Goal: Task Accomplishment & Management: Manage account settings

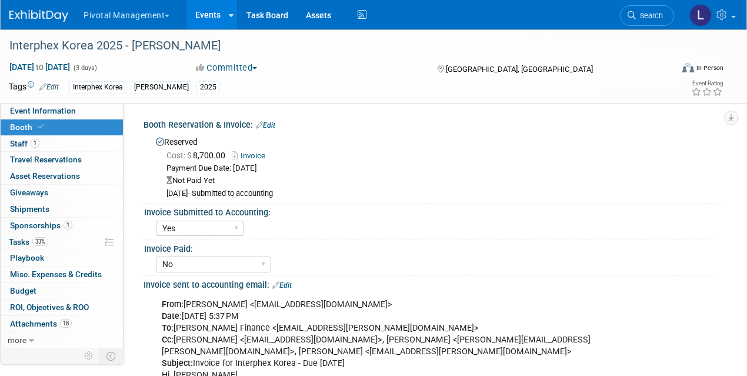
select select "Yes"
select select "No"
select select "Yes"
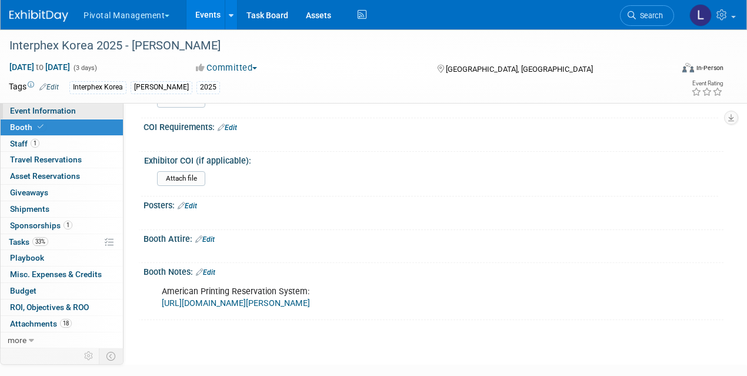
click at [44, 112] on span "Event Information" at bounding box center [43, 110] width 66 height 9
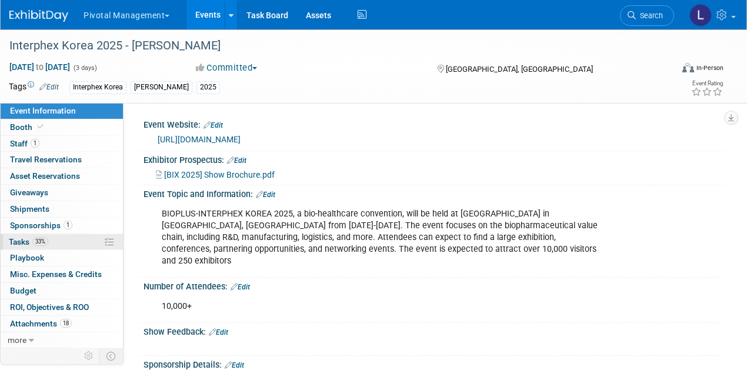
click at [19, 245] on link "33% Tasks 33%" at bounding box center [62, 242] width 122 height 16
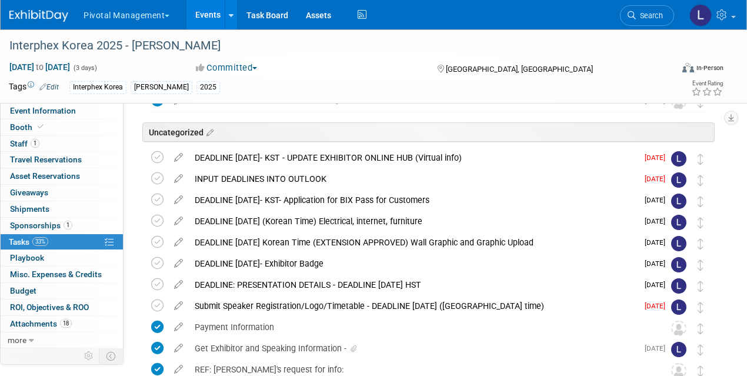
scroll to position [111, 0]
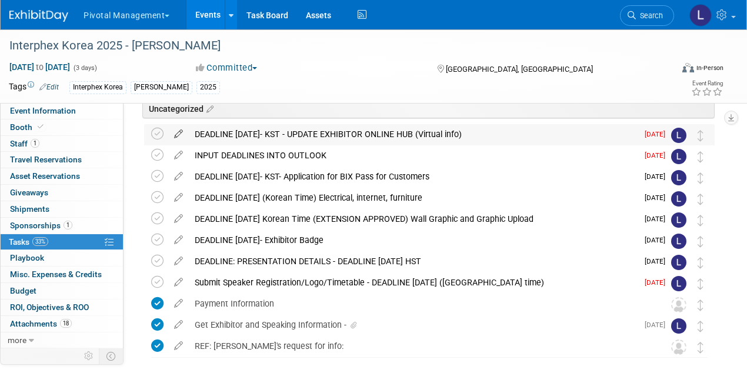
click at [181, 131] on icon at bounding box center [178, 131] width 21 height 15
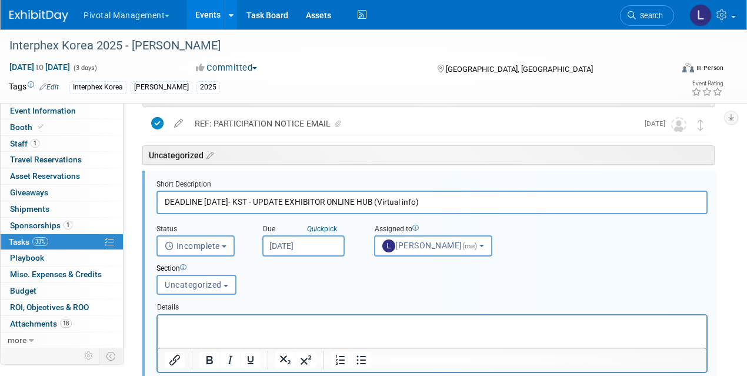
scroll to position [62, 0]
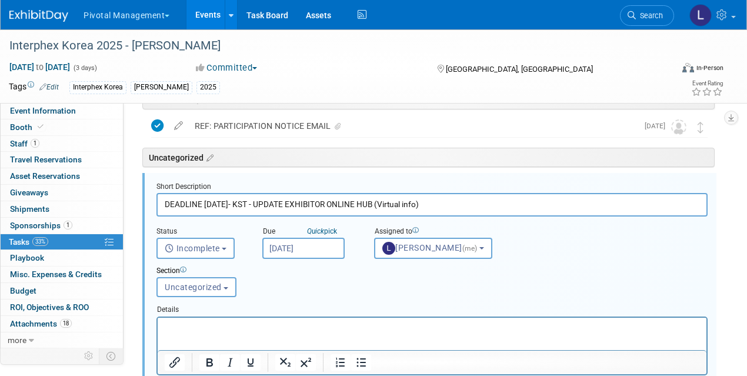
drag, startPoint x: 236, startPoint y: 202, endPoint x: 243, endPoint y: 202, distance: 7.1
click at [244, 202] on input "DEADLINE AUGUST 20- KST - UPDATE EXHIBITOR ONLINE HUB (Virtual info)" at bounding box center [431, 204] width 551 height 23
type input "DEADLINE AUGUST 30- KST - UPDATE EXHIBITOR ONLINE HUB (Virtual info)"
click at [263, 246] on input "Aug 20, 2025" at bounding box center [303, 248] width 82 height 21
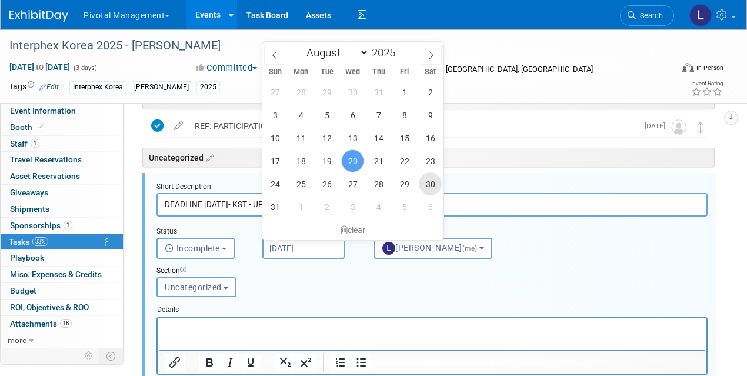
click at [430, 185] on span "30" at bounding box center [430, 183] width 23 height 23
type input "Aug 30, 2025"
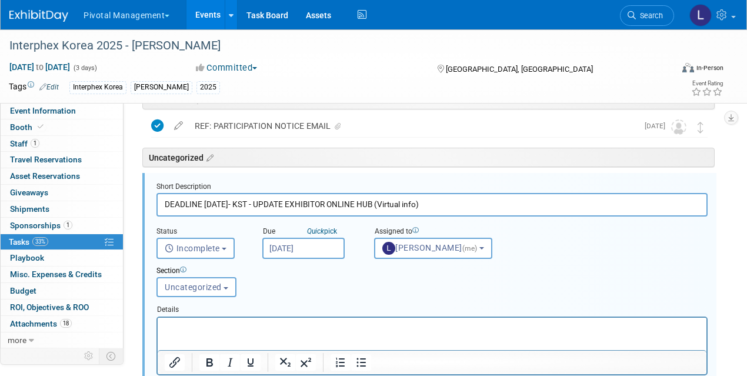
click at [186, 325] on p "Rich Text Area. Press ALT-0 for help." at bounding box center [432, 327] width 535 height 11
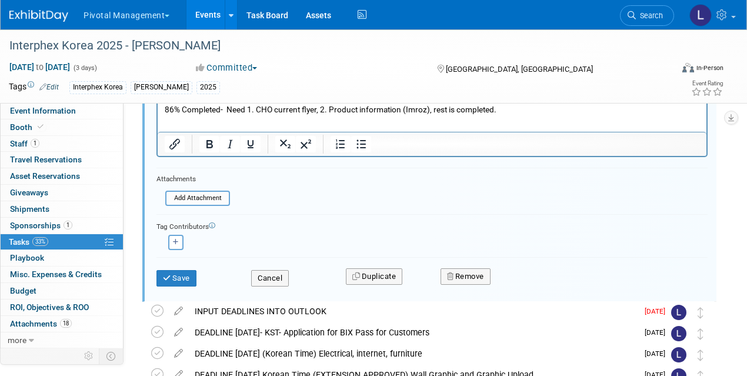
scroll to position [285, 0]
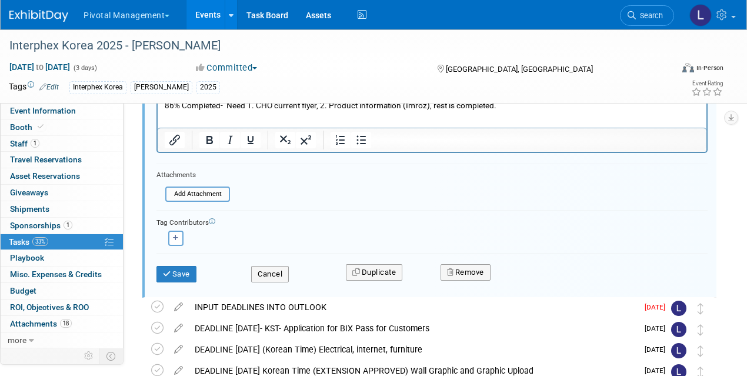
click at [178, 280] on div "Save Cancel Duplicate Remove" at bounding box center [432, 272] width 569 height 28
click at [184, 271] on button "Save" at bounding box center [176, 274] width 40 height 16
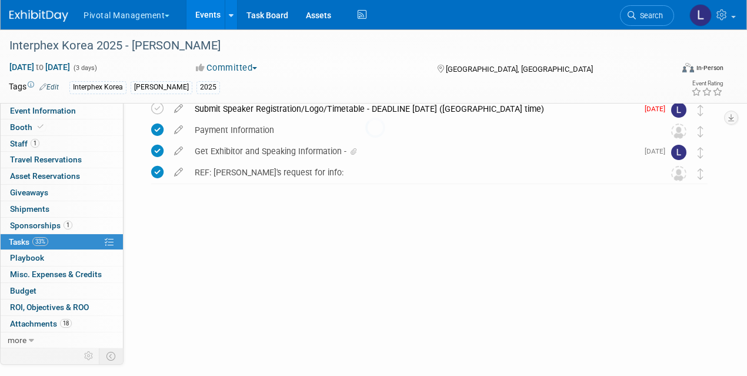
scroll to position [163, 0]
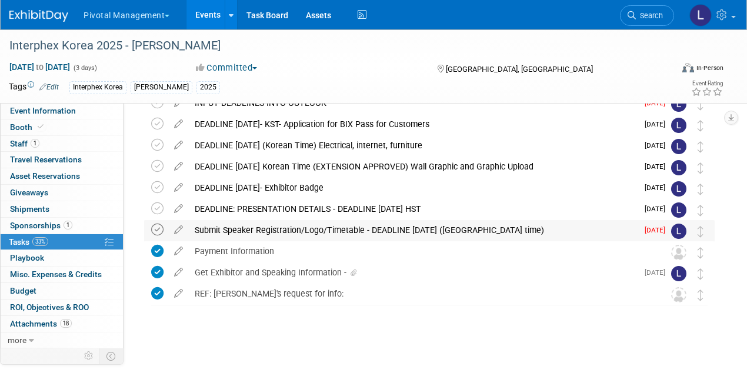
click at [159, 228] on icon at bounding box center [157, 229] width 12 height 12
click at [178, 228] on icon at bounding box center [178, 227] width 21 height 15
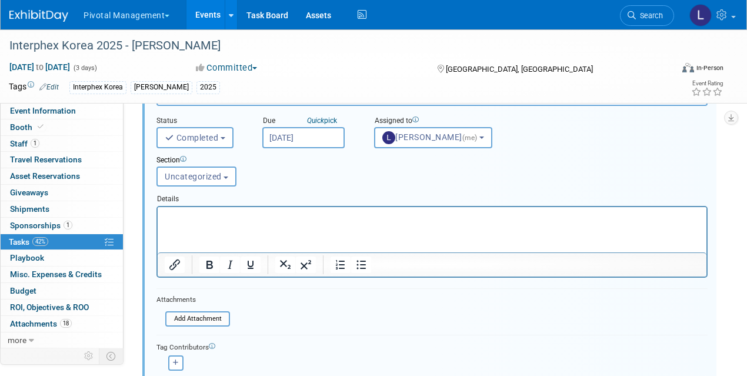
scroll to position [326, 0]
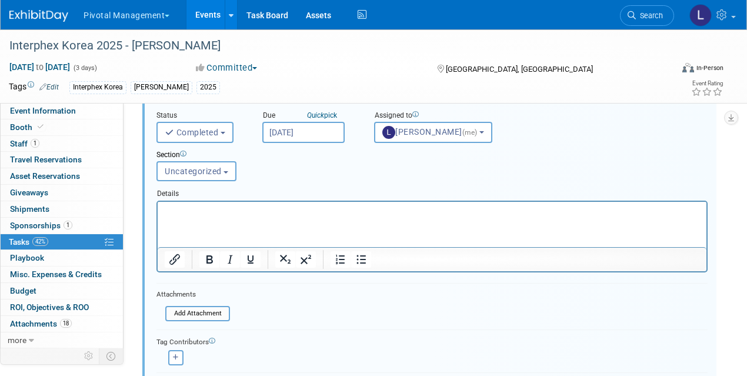
click at [213, 213] on p "Rich Text Area. Press ALT-0 for help." at bounding box center [432, 211] width 535 height 11
click at [185, 303] on div "Attachments Add Attachment" at bounding box center [193, 305] width 74 height 35
click at [186, 310] on input "file" at bounding box center [169, 313] width 120 height 13
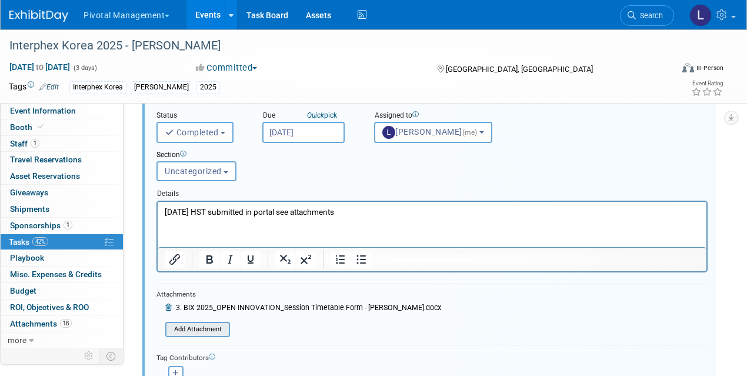
click at [187, 333] on input "file" at bounding box center [169, 329] width 120 height 13
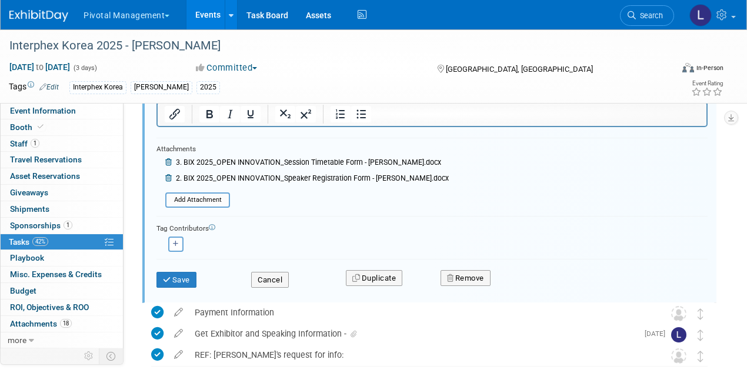
scroll to position [477, 0]
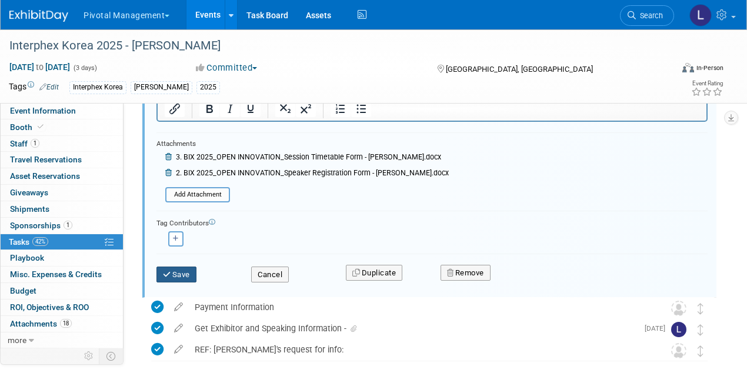
click at [182, 272] on button "Save" at bounding box center [176, 274] width 40 height 16
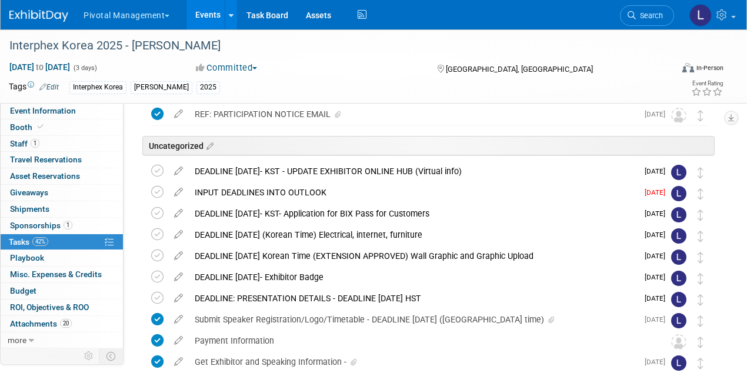
scroll to position [74, 0]
click at [14, 142] on span "Staff 1" at bounding box center [24, 143] width 29 height 9
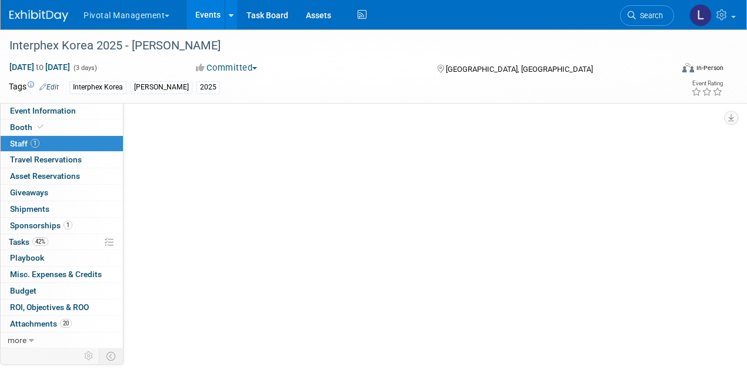
scroll to position [0, 0]
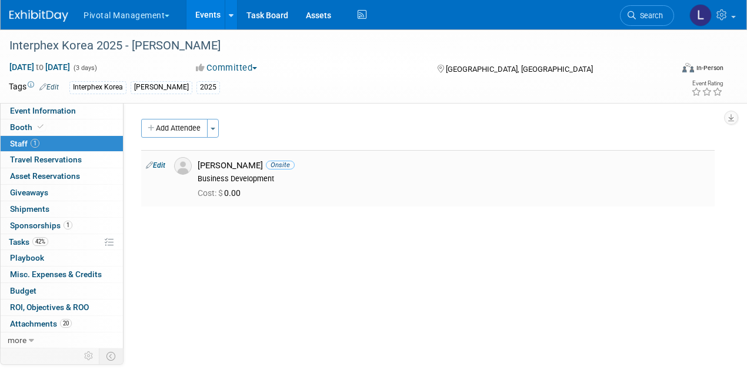
click at [159, 164] on link "Edit" at bounding box center [155, 165] width 19 height 8
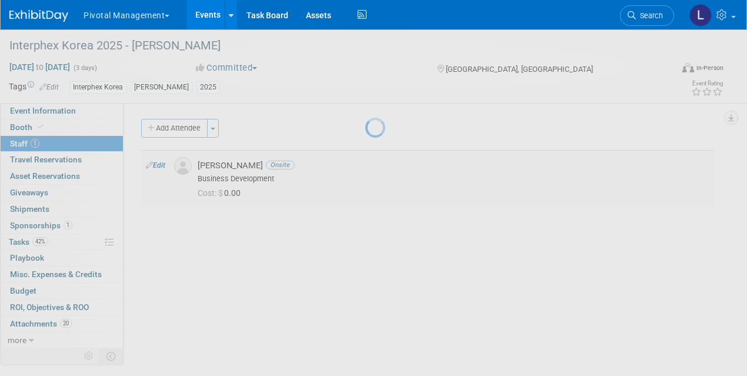
select select "b6596fb5-1fd3-4e98-9af0-e3cddd875117"
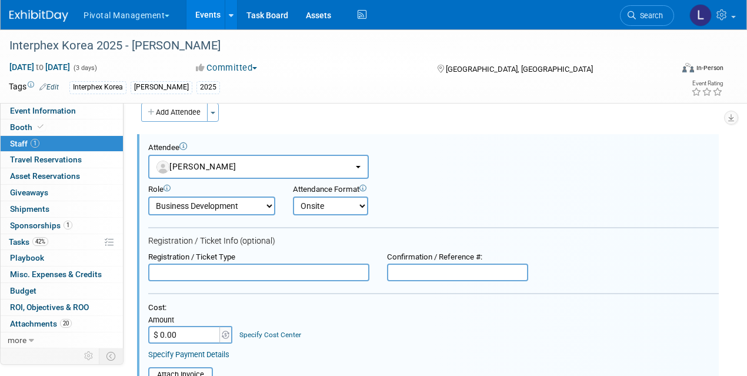
click at [236, 276] on input "text" at bounding box center [258, 272] width 221 height 18
type input "F"
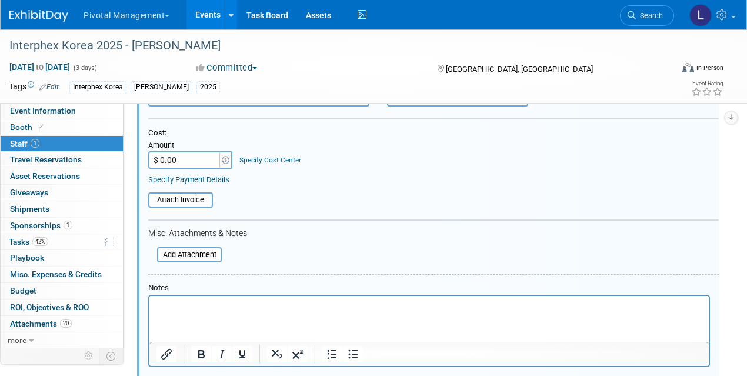
scroll to position [192, 0]
type input "Speaker"
click at [205, 302] on p "Rich Text Area. Press ALT-0 for help." at bounding box center [429, 305] width 546 height 12
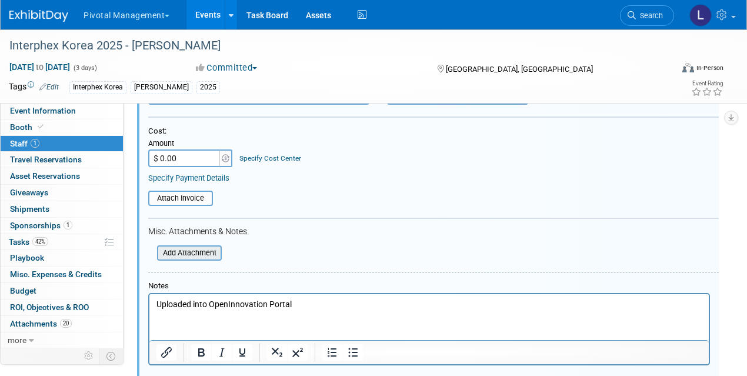
click at [203, 255] on input "file" at bounding box center [151, 252] width 140 height 13
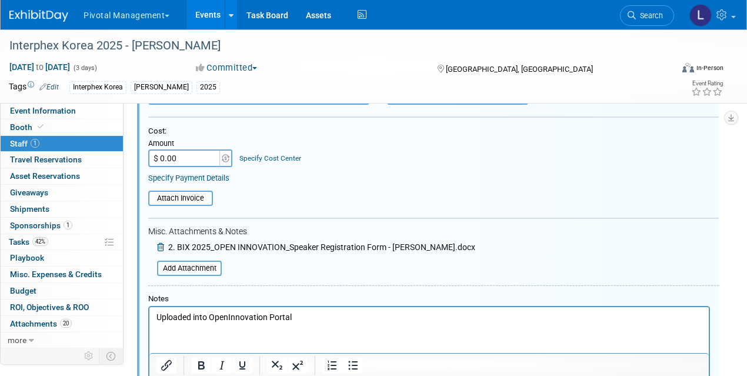
click at [158, 319] on p "Uploaded into OpenInnovation Portal" at bounding box center [429, 318] width 546 height 12
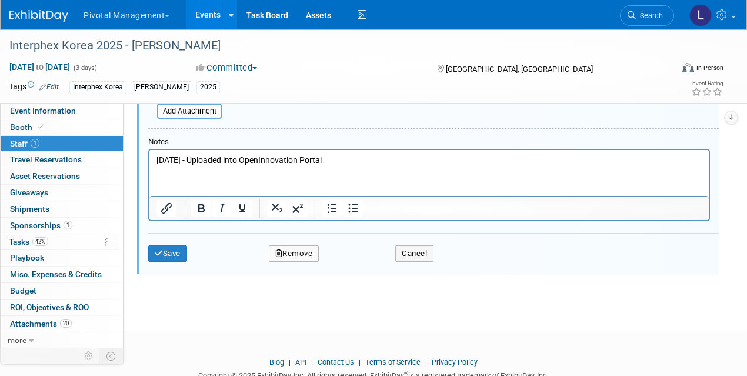
scroll to position [385, 0]
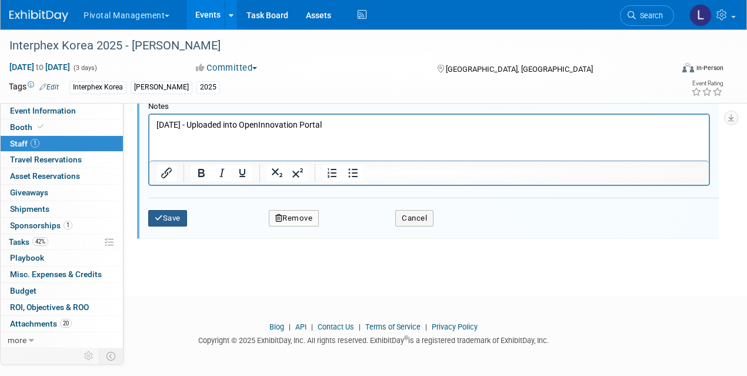
click at [163, 222] on button "Save" at bounding box center [167, 218] width 39 height 16
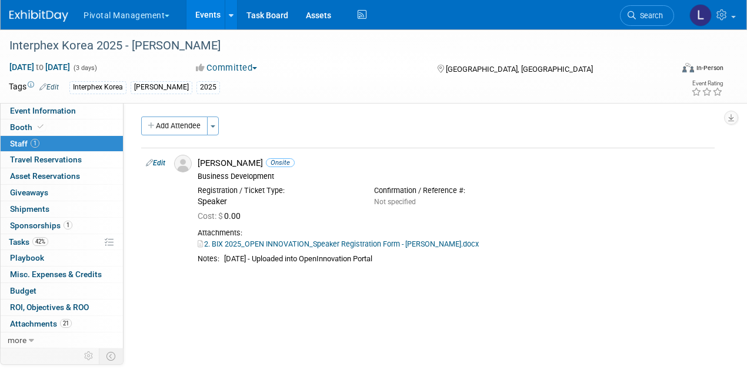
scroll to position [0, 0]
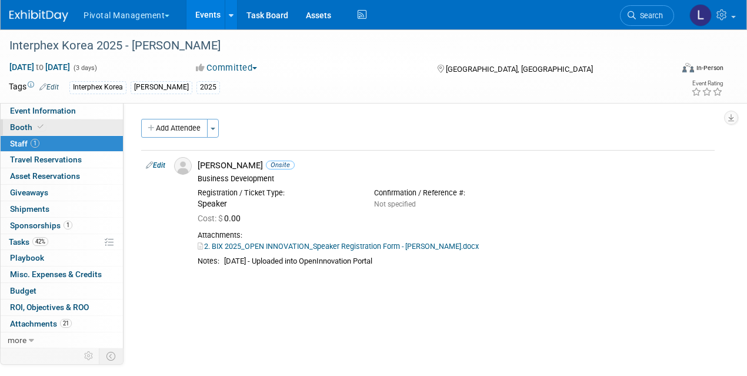
click at [32, 123] on span "Booth" at bounding box center [28, 126] width 36 height 9
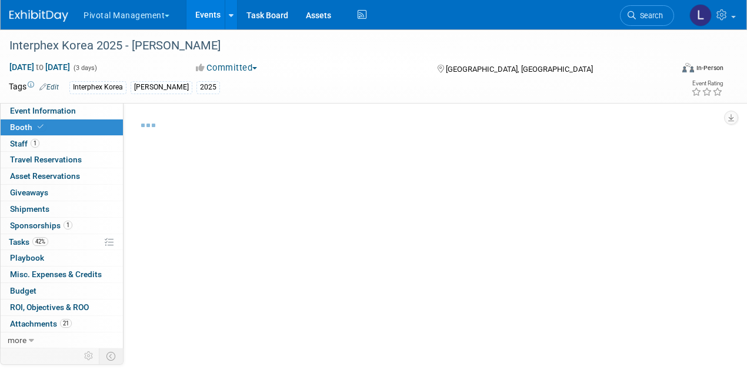
select select "Yes"
select select "No"
select select "Yes"
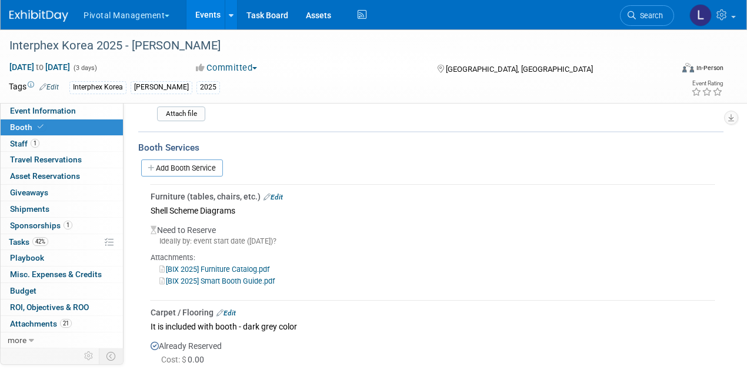
scroll to position [1122, 0]
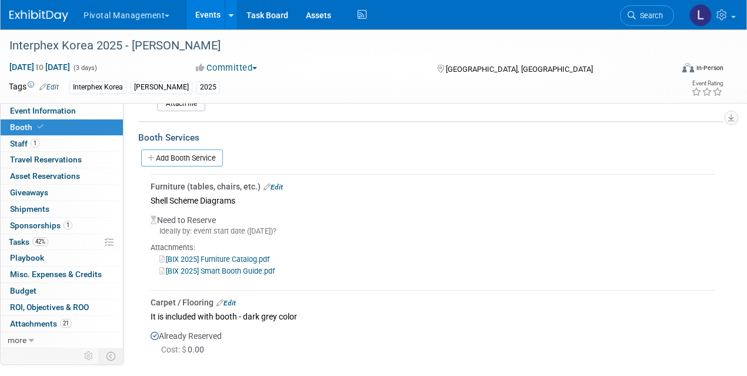
click at [239, 255] on link "[BIX 2025] Furniture Catalog.pdf" at bounding box center [214, 259] width 110 height 9
click at [640, 12] on span "Search" at bounding box center [649, 15] width 27 height 9
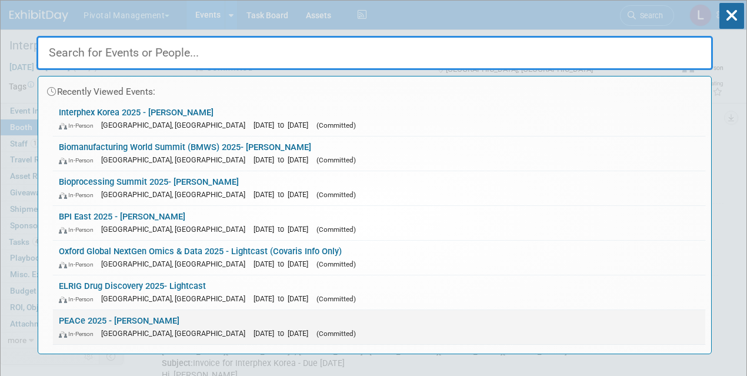
click at [169, 317] on link "PEACe 2025 - Asimov In-Person Montréal, Canada Sep 15, 2025 to Sep 18, 2025 (Co…" at bounding box center [379, 327] width 652 height 34
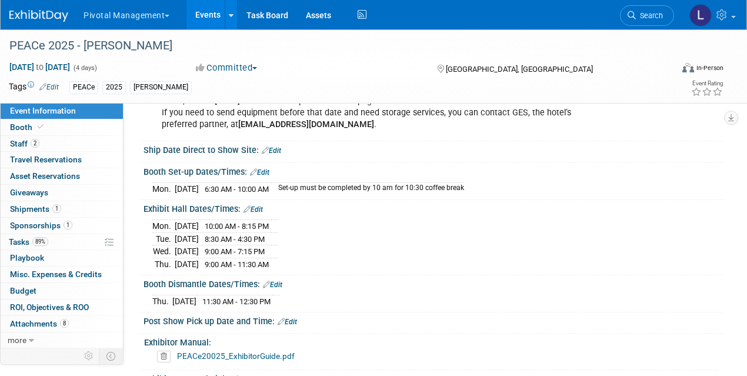
scroll to position [1543, 0]
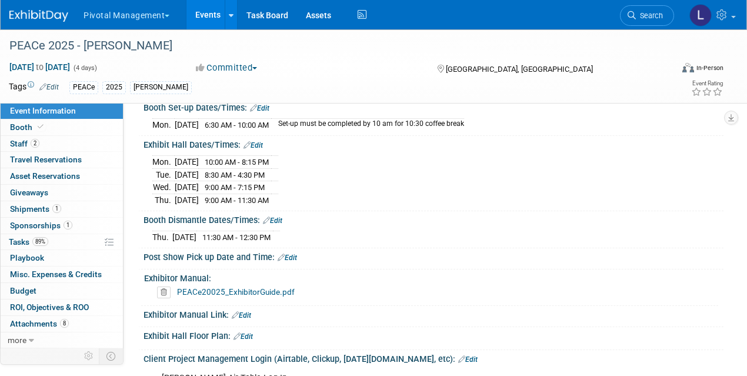
click at [228, 290] on link "PEACe20025_ExhibitorGuide.pdf" at bounding box center [236, 291] width 118 height 9
click at [12, 129] on span "Booth" at bounding box center [28, 126] width 36 height 9
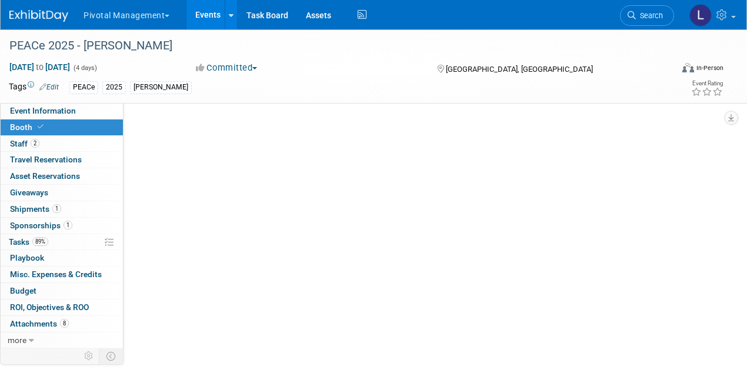
scroll to position [0, 0]
select select "Yes"
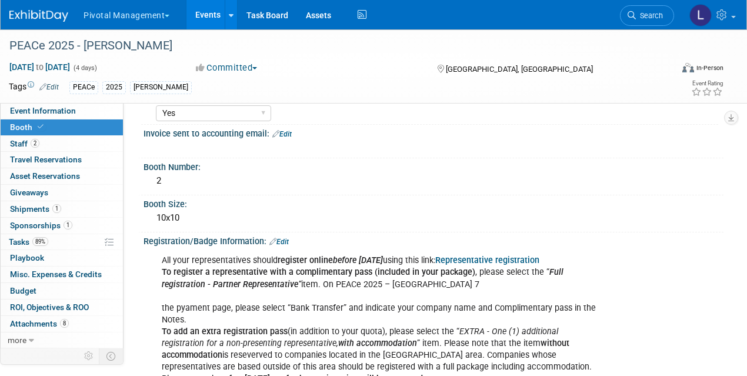
scroll to position [116, 0]
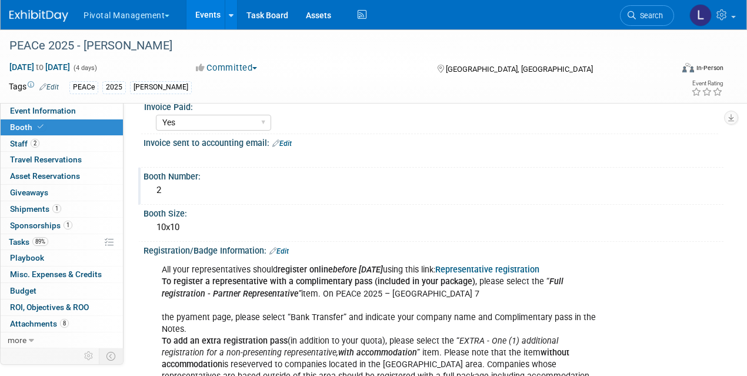
click at [184, 195] on div "2" at bounding box center [433, 190] width 562 height 18
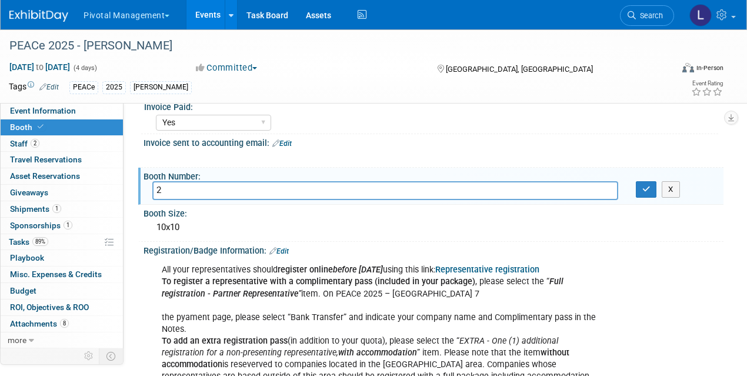
drag, startPoint x: 183, startPoint y: 191, endPoint x: 145, endPoint y: 198, distance: 38.9
click at [146, 189] on div "2" at bounding box center [384, 190] width 483 height 18
type input "8"
click at [647, 194] on button "button" at bounding box center [646, 189] width 21 height 16
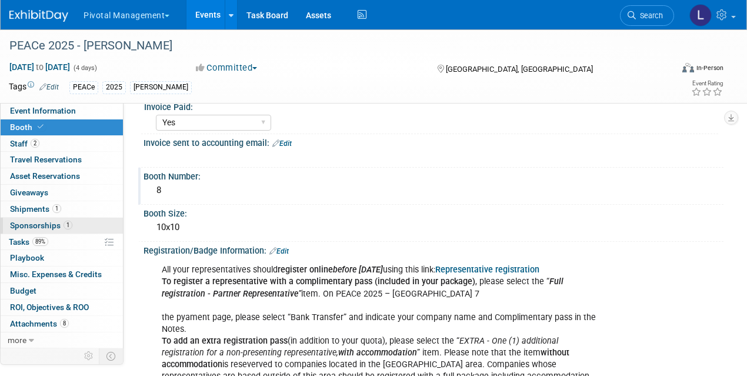
click at [42, 225] on span "Sponsorships 1" at bounding box center [41, 225] width 62 height 9
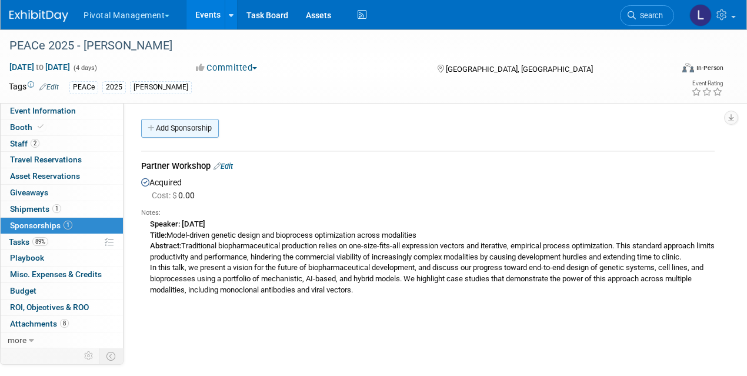
click at [176, 129] on link "Add Sponsorship" at bounding box center [180, 128] width 78 height 19
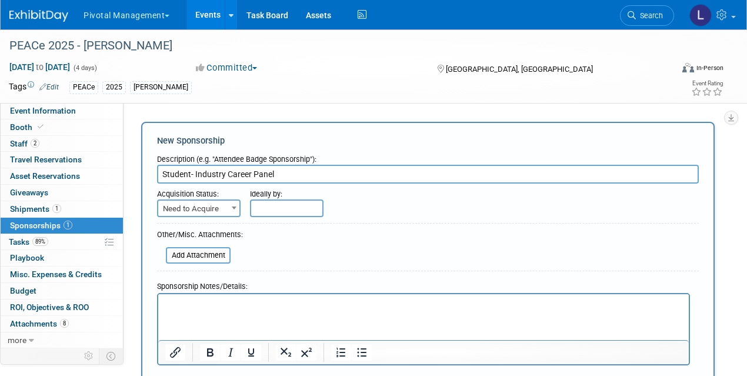
type input "Student- Industry Career Panel"
click at [223, 206] on span "Need to Acquire" at bounding box center [198, 209] width 81 height 16
select select "2"
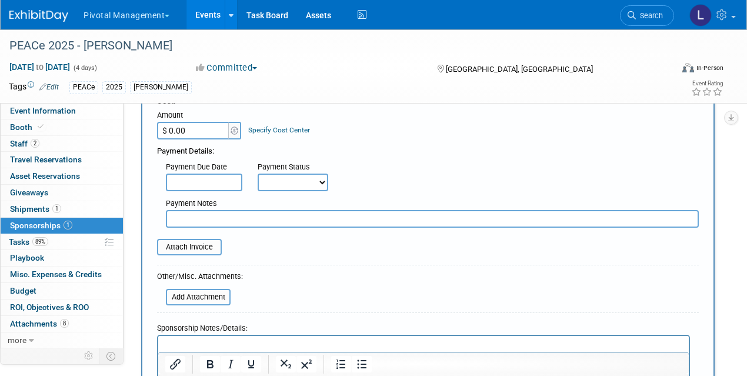
scroll to position [160, 0]
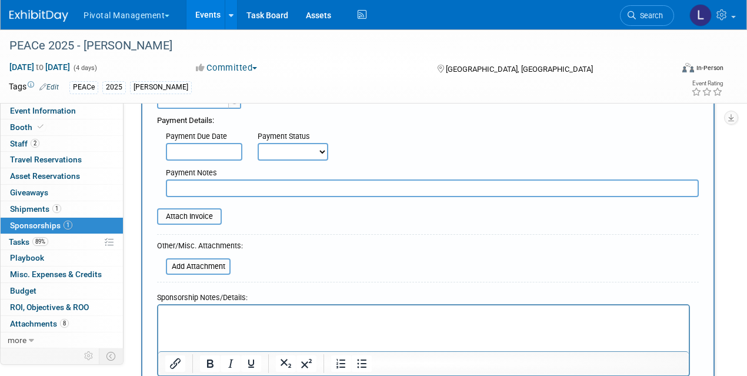
click at [199, 309] on p "Rich Text Area. Press ALT-0 for help." at bounding box center [423, 315] width 517 height 12
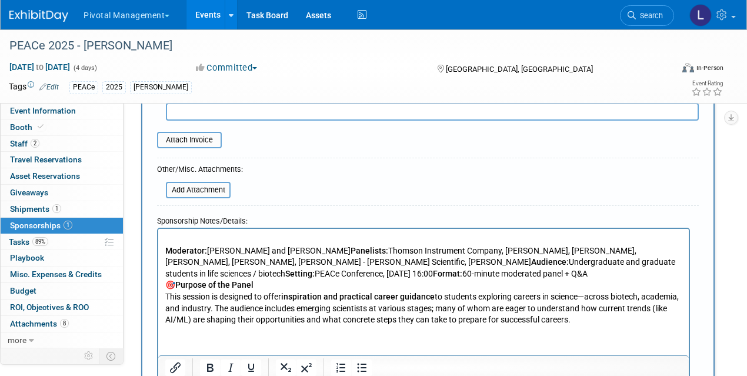
scroll to position [235, 0]
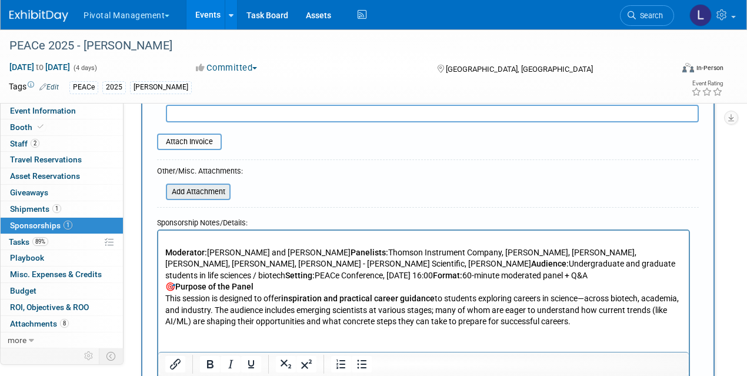
click at [209, 195] on input "file" at bounding box center [159, 192] width 140 height 14
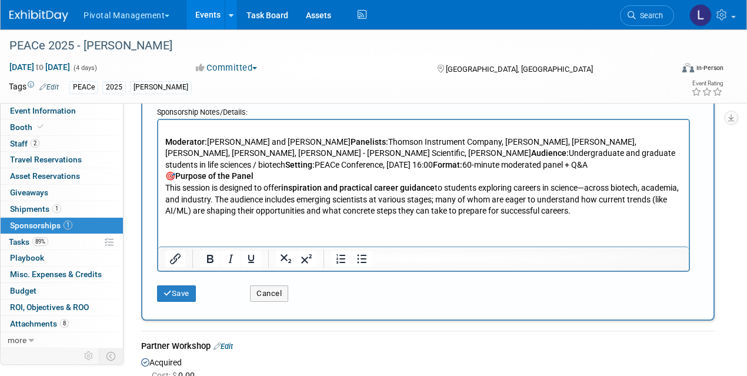
scroll to position [476, 0]
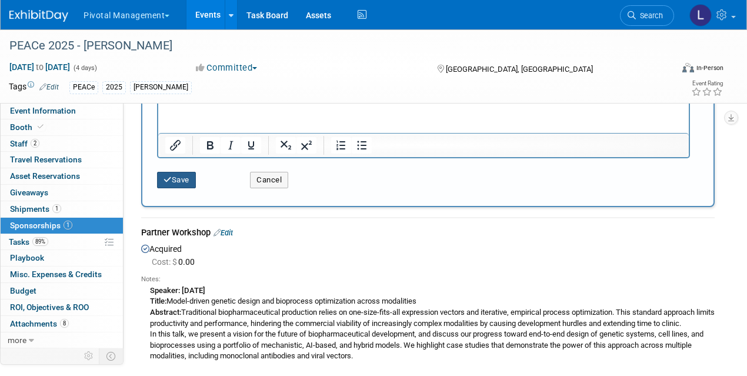
click at [162, 175] on button "Save" at bounding box center [176, 180] width 39 height 16
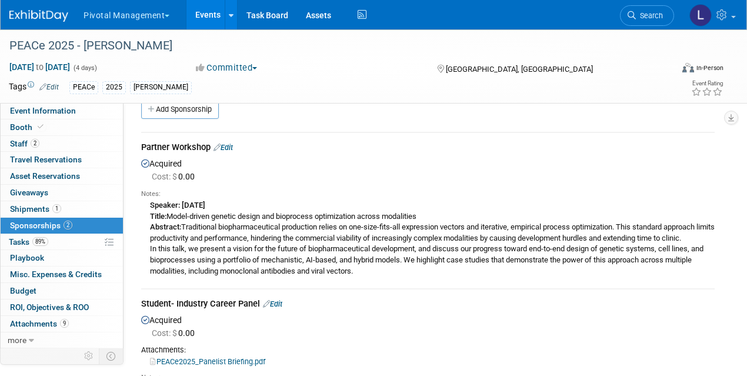
scroll to position [19, 0]
click at [57, 112] on span "Event Information" at bounding box center [43, 110] width 66 height 9
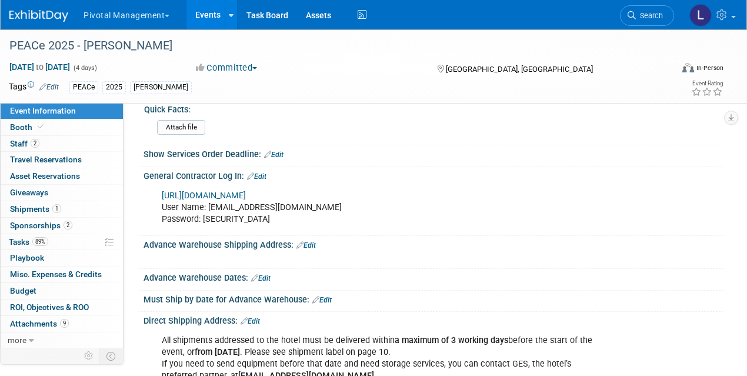
scroll to position [1225, 0]
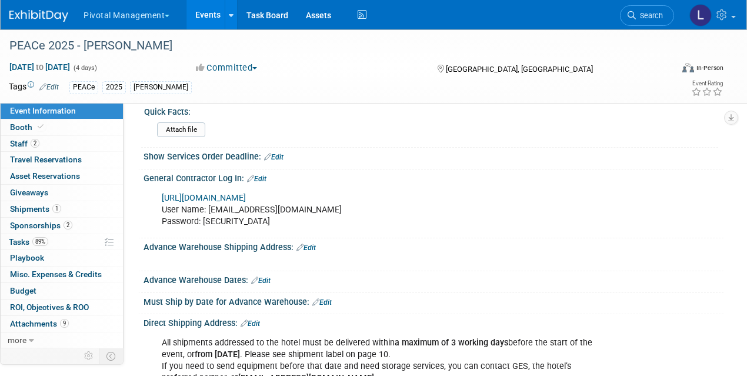
click at [229, 203] on link "https://ordering.ges.com/" at bounding box center [204, 198] width 84 height 10
click at [264, 182] on link "Edit" at bounding box center [256, 179] width 19 height 8
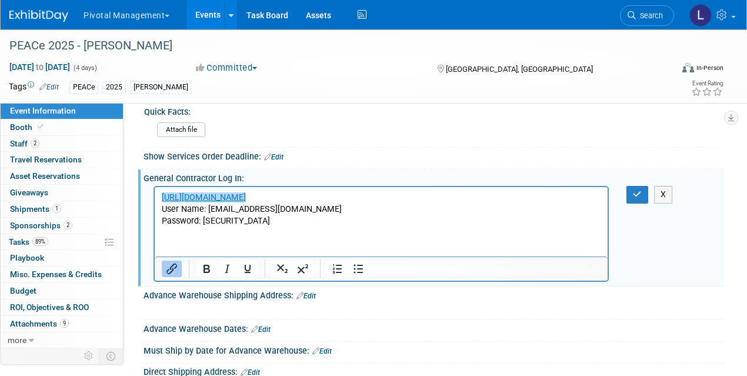
scroll to position [0, 0]
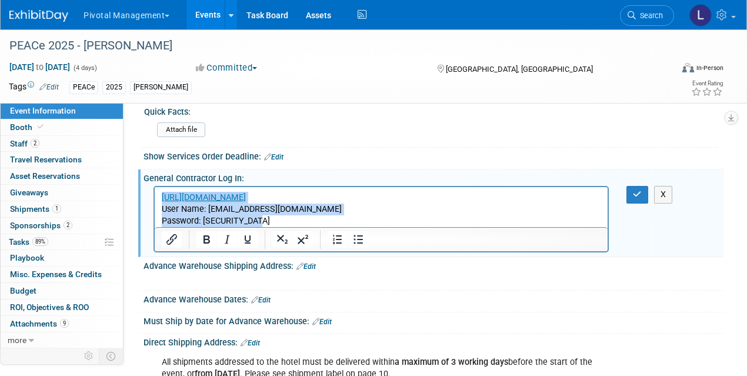
drag, startPoint x: 265, startPoint y: 220, endPoint x: 158, endPoint y: 177, distance: 115.9
click at [158, 187] on html "https://ordering.ges.com/ User Name: lpelton@pivotalmgt.com Password: Pivotal12…" at bounding box center [381, 207] width 453 height 40
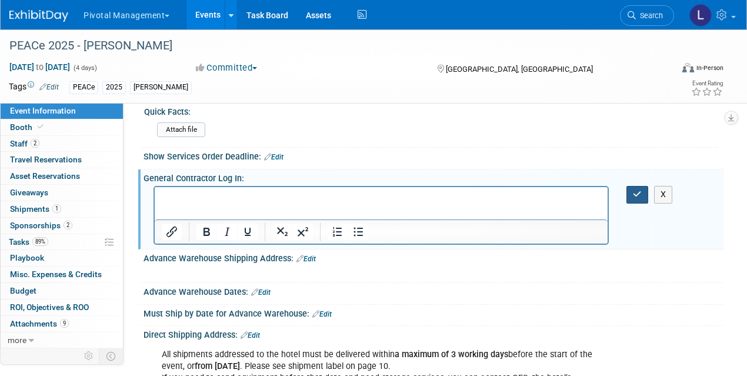
click at [631, 199] on button "button" at bounding box center [637, 194] width 22 height 17
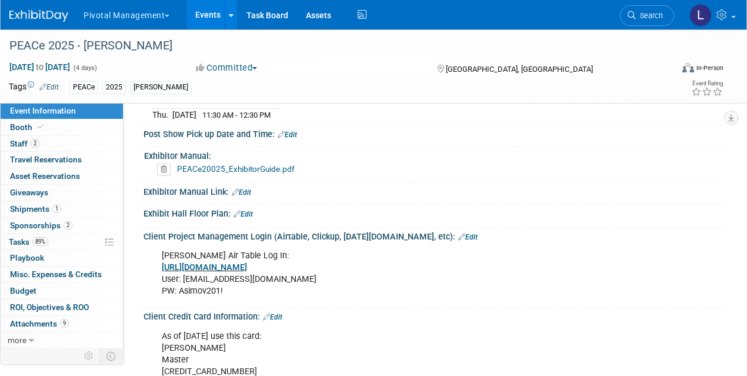
scroll to position [1632, 0]
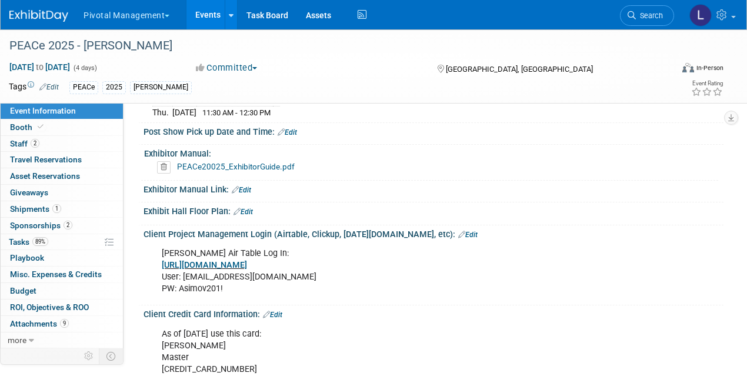
click at [249, 209] on link "Edit" at bounding box center [242, 212] width 19 height 8
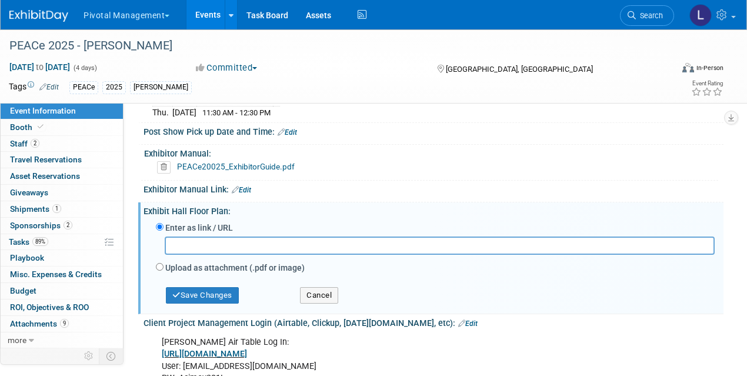
click at [172, 265] on label "Upload as attachment (.pdf or image)" at bounding box center [234, 268] width 139 height 12
click at [163, 265] on input "Upload as attachment (.pdf or image)" at bounding box center [160, 267] width 8 height 8
radio input "true"
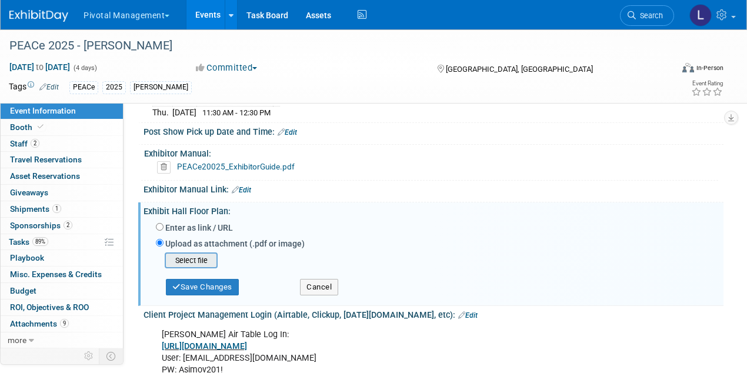
click at [196, 258] on input "file" at bounding box center [146, 260] width 140 height 14
click at [209, 265] on input "file" at bounding box center [146, 260] width 140 height 14
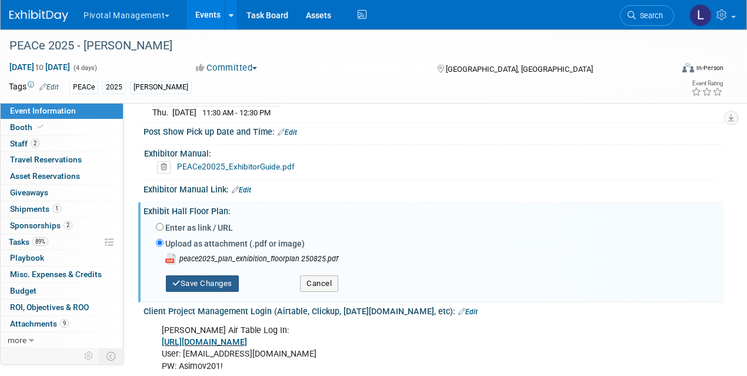
click at [195, 286] on button "Save Changes" at bounding box center [202, 283] width 73 height 16
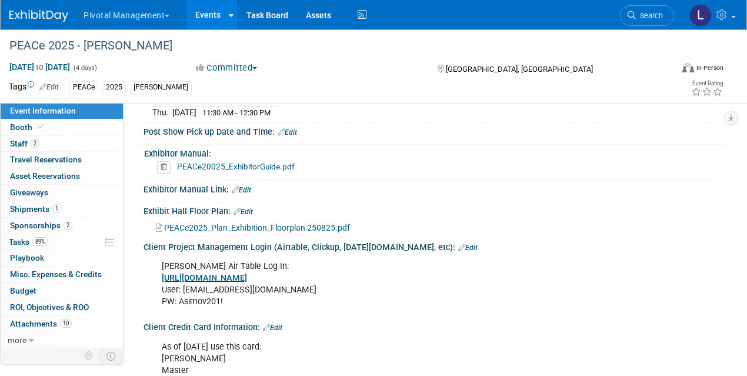
click at [65, 107] on span "Event Information" at bounding box center [43, 110] width 66 height 9
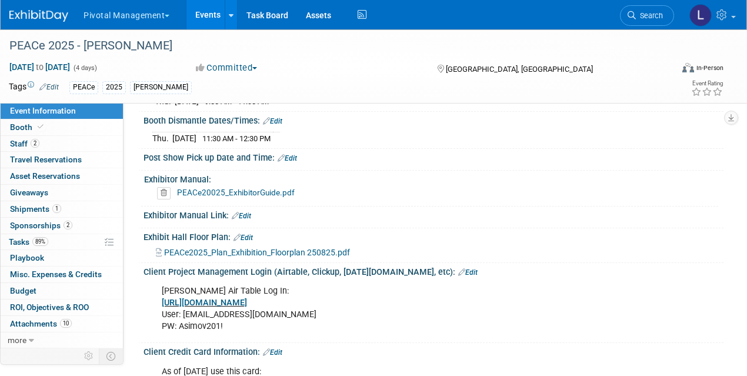
scroll to position [1604, 0]
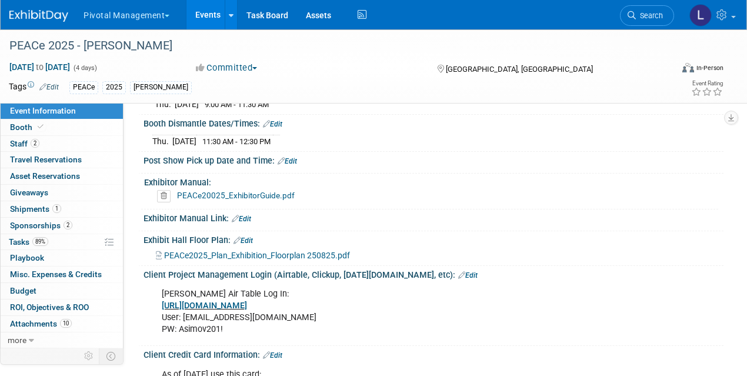
click at [159, 192] on icon at bounding box center [164, 196] width 14 height 12
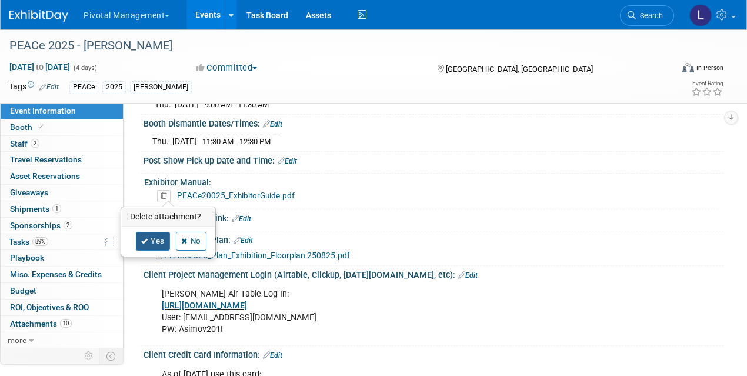
click at [148, 242] on link "Yes" at bounding box center [153, 241] width 34 height 19
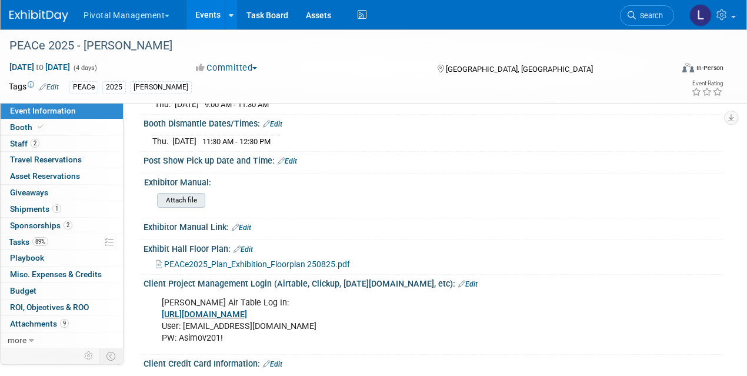
click at [182, 204] on input "file" at bounding box center [125, 200] width 160 height 14
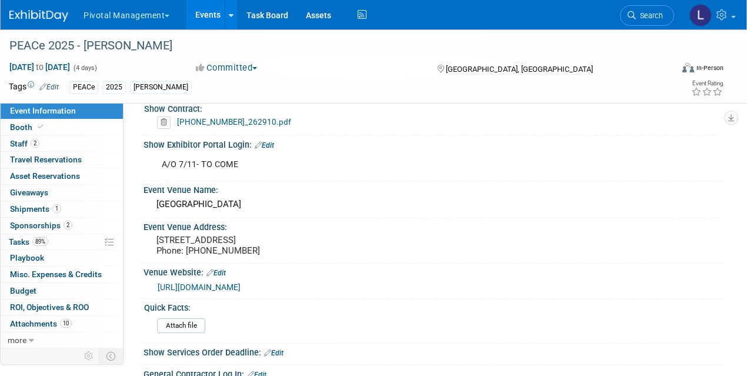
scroll to position [1025, 0]
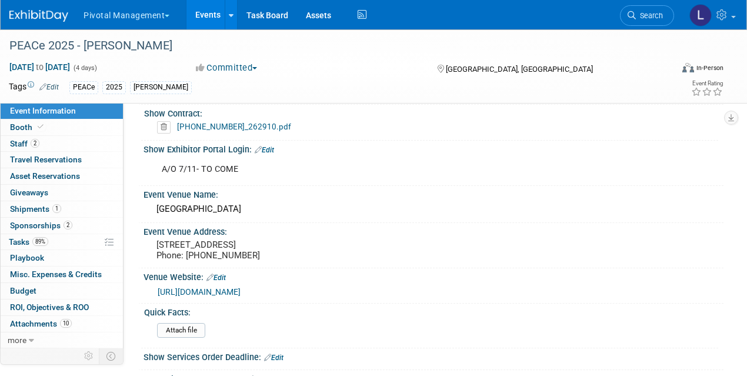
click at [264, 146] on link "Edit" at bounding box center [264, 150] width 19 height 8
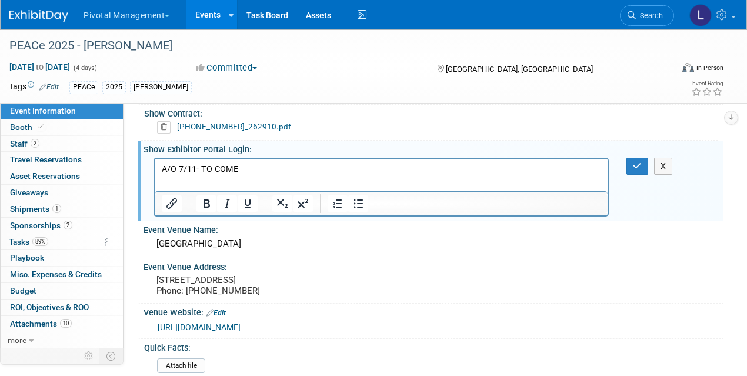
scroll to position [0, 0]
drag, startPoint x: 273, startPoint y: 169, endPoint x: 64, endPoint y: 160, distance: 209.6
click at [155, 160] on html "A/O 7/11- TO COME" at bounding box center [381, 166] width 453 height 16
click at [638, 158] on button "button" at bounding box center [637, 166] width 22 height 17
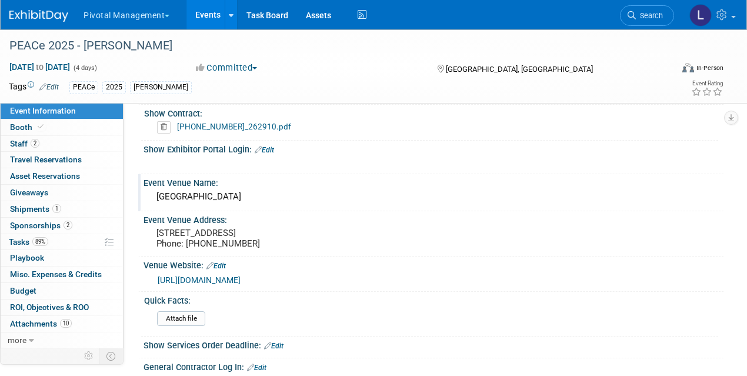
click at [237, 192] on div "Bonaventure Hotel" at bounding box center [433, 197] width 562 height 18
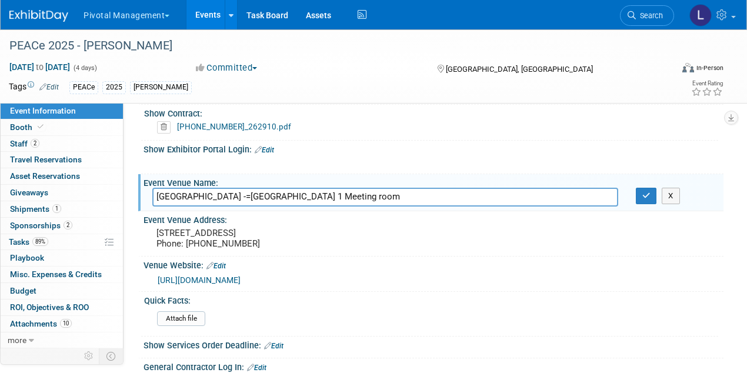
click at [239, 192] on input "Bonaventure Hotel -=Saint-Laurent 1 Meeting room" at bounding box center [385, 197] width 466 height 18
type input "Bonaventure Hotel -Saint-Laurent 1 Meeting room"
click at [649, 195] on icon "button" at bounding box center [646, 196] width 8 height 8
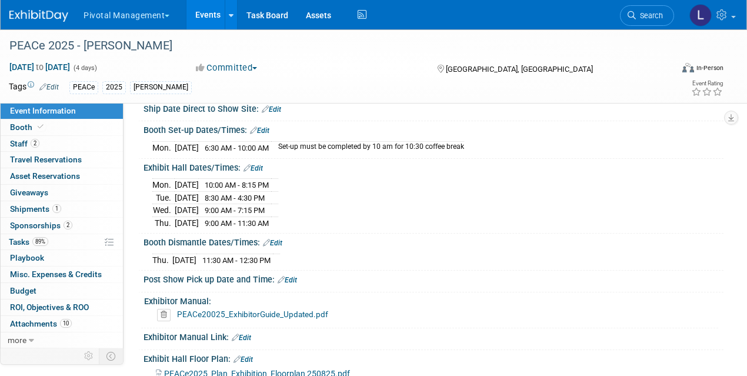
scroll to position [1475, 0]
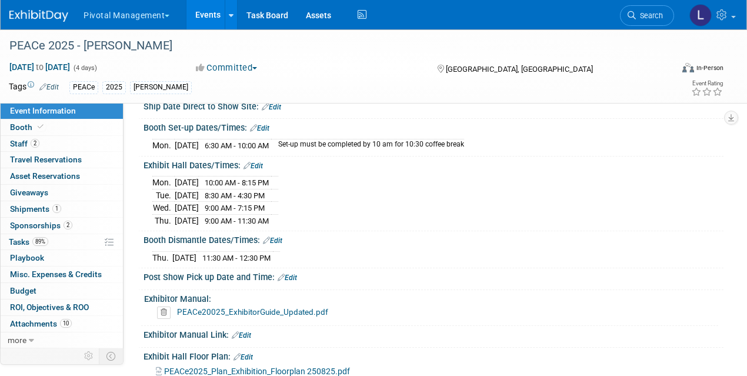
click at [261, 164] on link "Edit" at bounding box center [252, 166] width 19 height 8
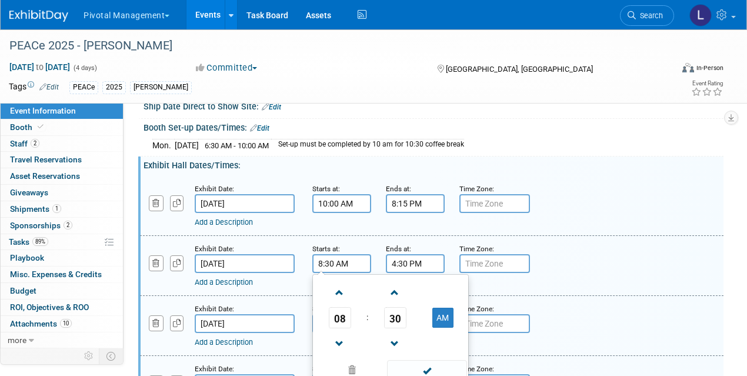
drag, startPoint x: 335, startPoint y: 269, endPoint x: 326, endPoint y: 266, distance: 9.7
click at [326, 266] on input "8:30 AM" at bounding box center [341, 263] width 59 height 19
click at [434, 368] on span at bounding box center [426, 370] width 79 height 21
type input "8:15 AM"
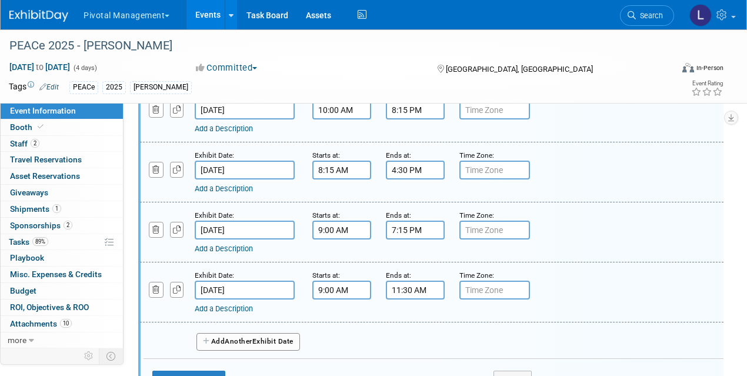
scroll to position [1588, 0]
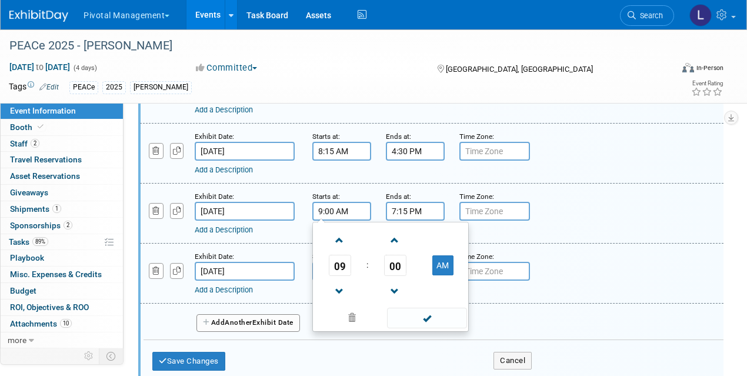
drag, startPoint x: 335, startPoint y: 214, endPoint x: 315, endPoint y: 218, distance: 19.7
click at [315, 218] on input "9:00 AM" at bounding box center [341, 211] width 59 height 19
click at [433, 318] on span at bounding box center [426, 318] width 79 height 21
type input "8:45 AM"
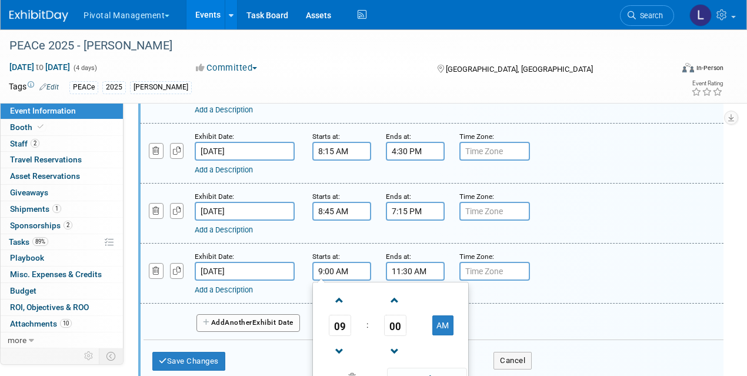
drag, startPoint x: 337, startPoint y: 274, endPoint x: 319, endPoint y: 273, distance: 17.7
click at [319, 273] on input "9:00 AM" at bounding box center [341, 271] width 59 height 19
click at [333, 324] on span "09" at bounding box center [340, 325] width 22 height 21
click at [339, 363] on td "08" at bounding box center [334, 364] width 38 height 32
click at [389, 332] on span "00" at bounding box center [395, 325] width 22 height 21
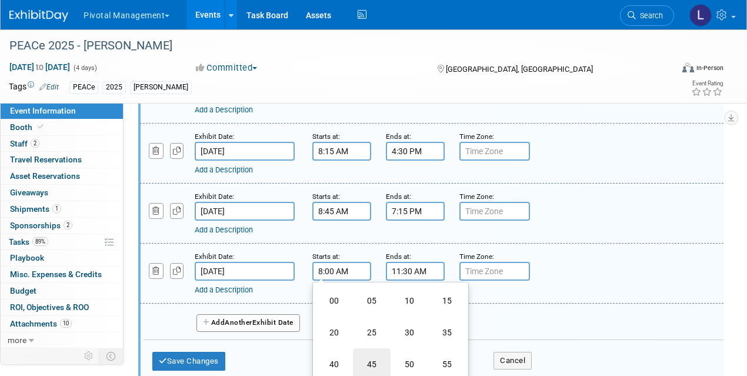
click at [378, 365] on td "45" at bounding box center [372, 364] width 38 height 32
type input "8:45 AM"
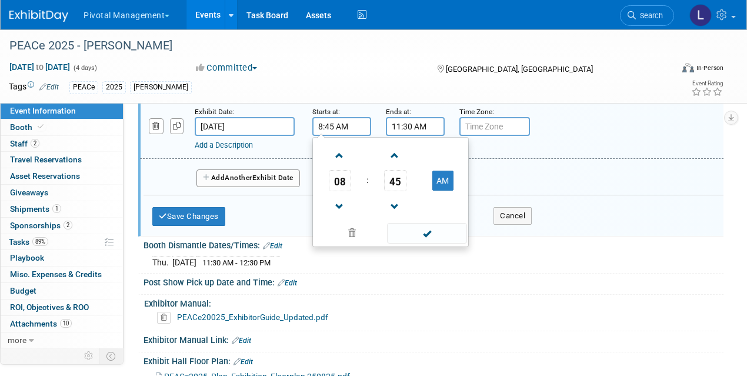
scroll to position [1735, 0]
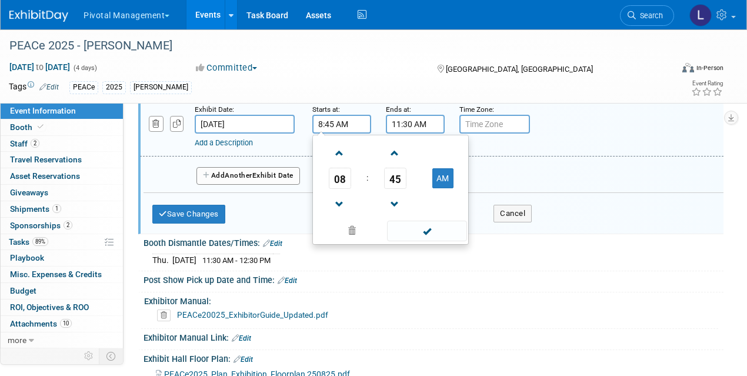
drag, startPoint x: 433, startPoint y: 241, endPoint x: 360, endPoint y: 212, distance: 79.0
click at [433, 241] on span at bounding box center [426, 231] width 79 height 21
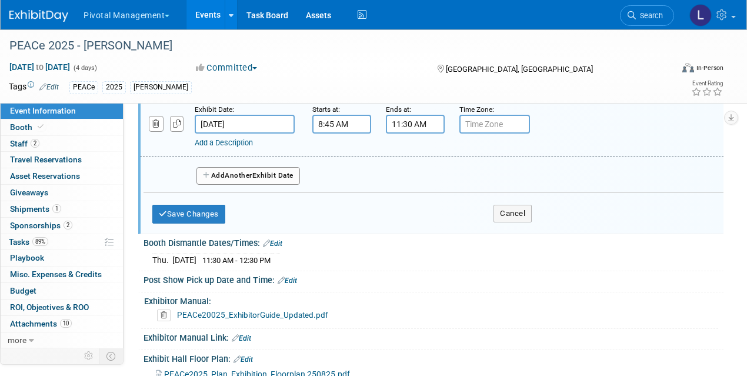
click at [278, 246] on link "Edit" at bounding box center [272, 243] width 19 height 8
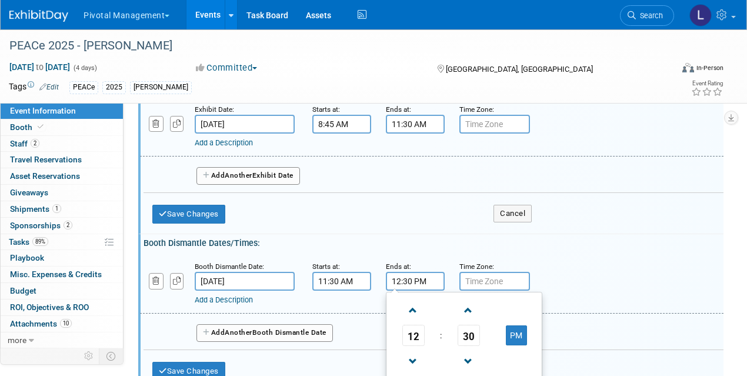
click at [405, 280] on input "12:30 PM" at bounding box center [415, 281] width 59 height 19
click at [411, 334] on span "12" at bounding box center [413, 335] width 22 height 21
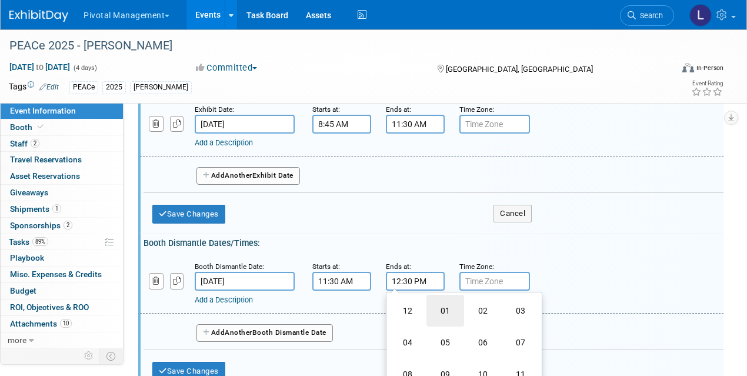
click at [445, 310] on td "01" at bounding box center [445, 311] width 38 height 32
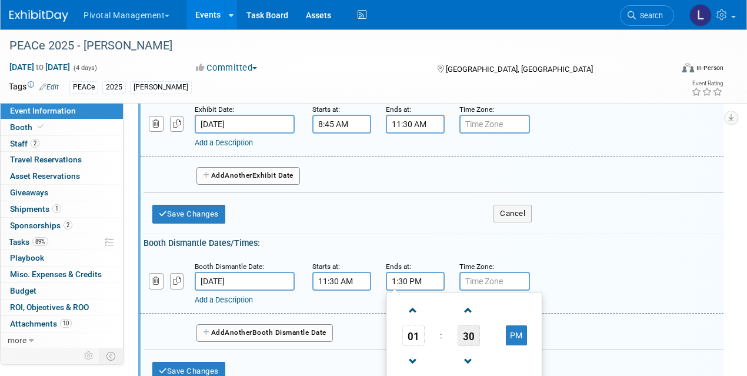
click at [462, 340] on span "30" at bounding box center [468, 335] width 22 height 21
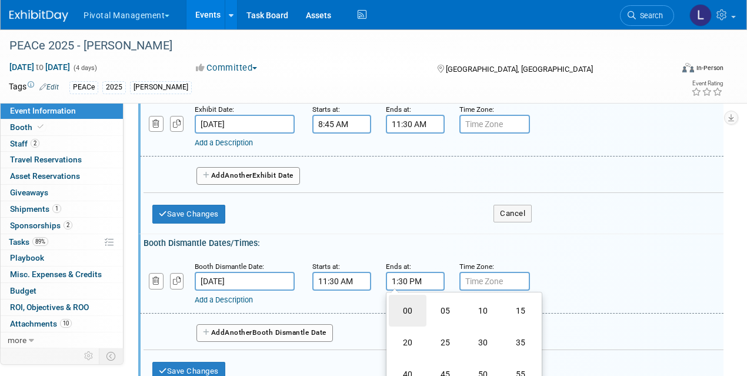
click at [408, 310] on td "00" at bounding box center [408, 311] width 38 height 32
type input "1:00 PM"
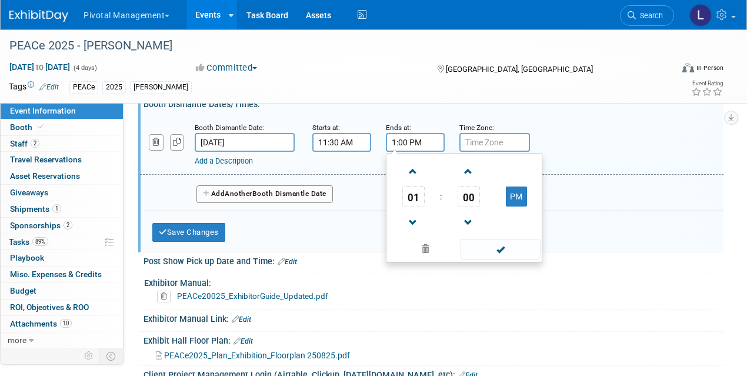
scroll to position [1891, 0]
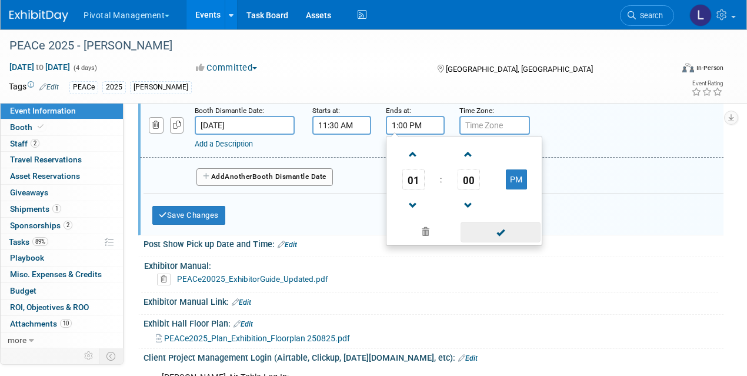
click at [488, 224] on span at bounding box center [499, 232] width 79 height 21
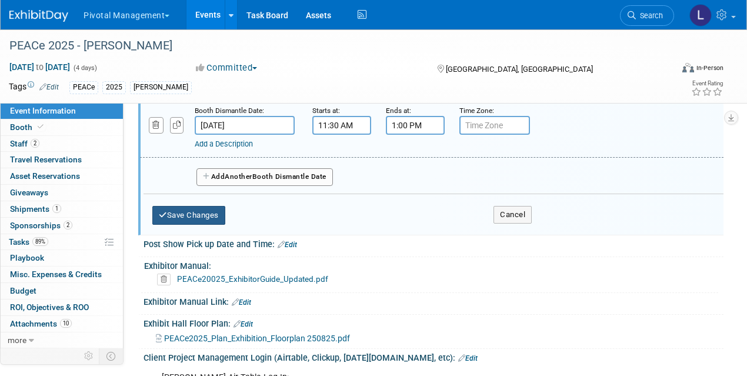
click at [194, 212] on button "Save Changes" at bounding box center [188, 215] width 73 height 19
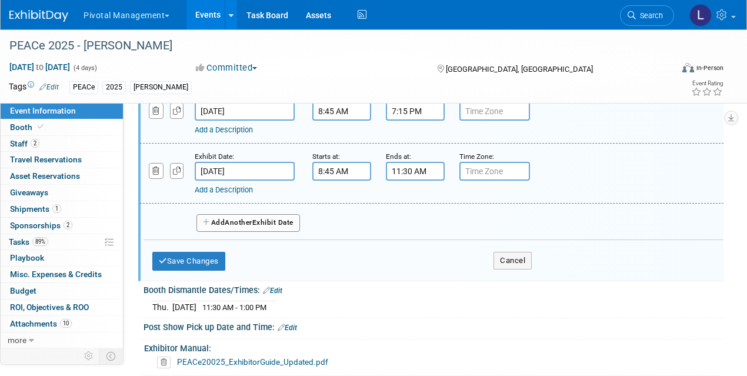
scroll to position [1690, 0]
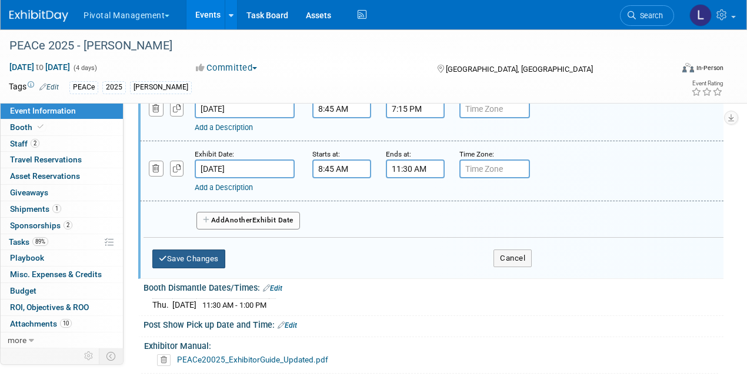
click at [191, 256] on button "Save Changes" at bounding box center [188, 258] width 73 height 19
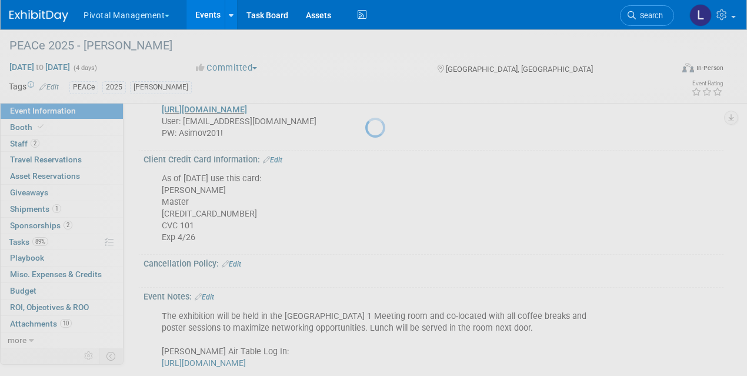
scroll to position [1741, 0]
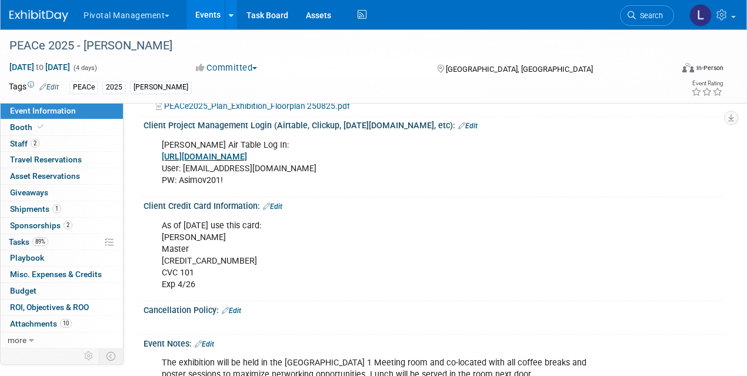
click at [52, 112] on span "Event Information" at bounding box center [43, 110] width 66 height 9
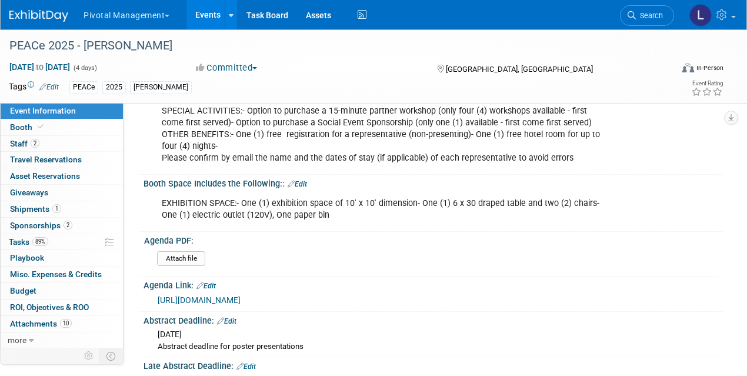
scroll to position [434, 0]
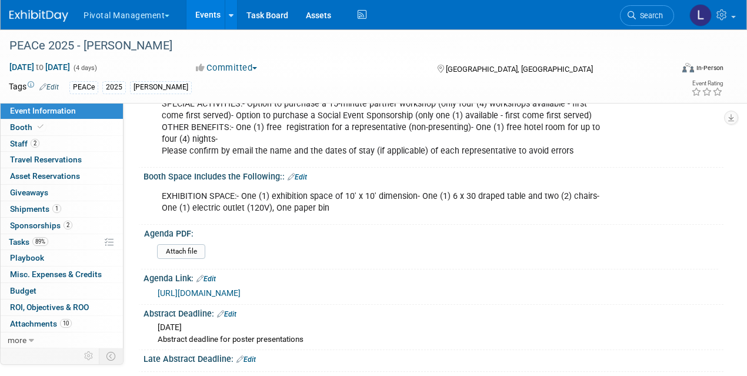
click at [216, 276] on link "Edit" at bounding box center [205, 279] width 19 height 8
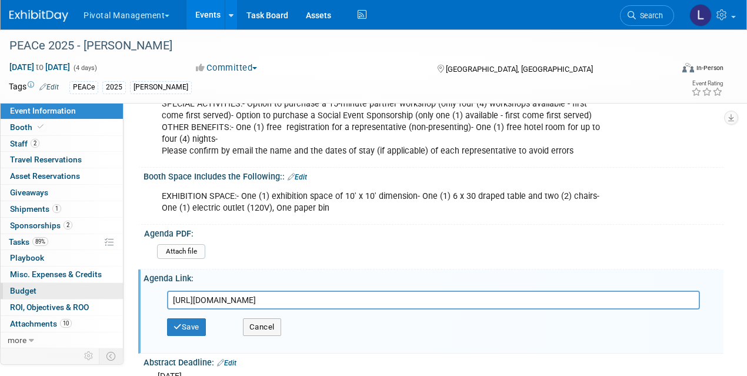
drag, startPoint x: 376, startPoint y: 299, endPoint x: 110, endPoint y: 288, distance: 266.1
type input "https://urldefense.proofpoint.com/v2/url?u=https-3A__conferium.com_Clients_258-…"
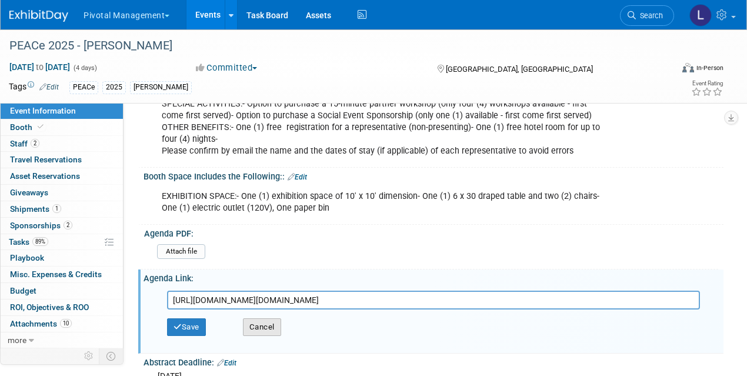
click at [255, 331] on button "Cancel" at bounding box center [262, 327] width 38 height 18
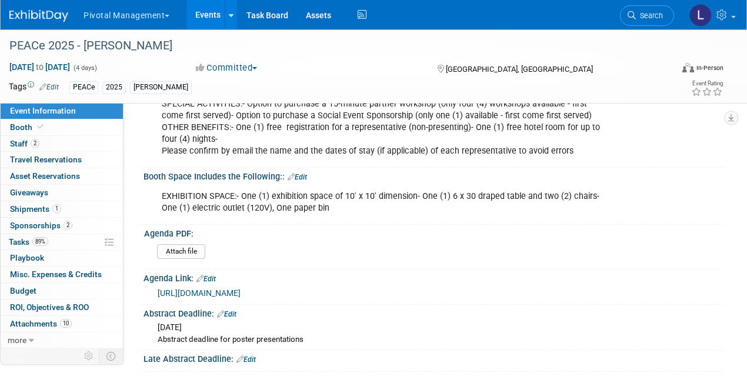
click at [212, 279] on link "Edit" at bounding box center [205, 279] width 19 height 8
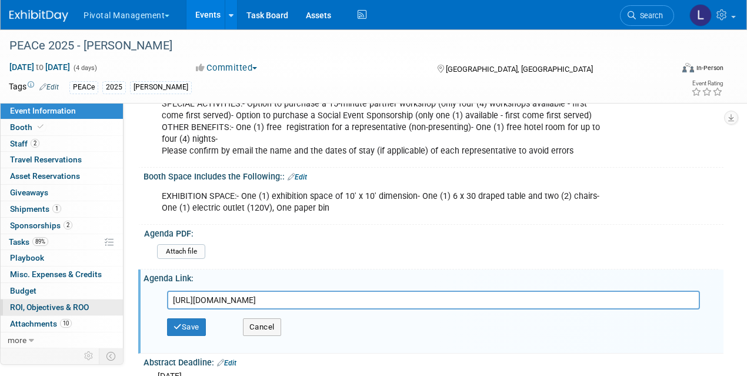
drag, startPoint x: 356, startPoint y: 293, endPoint x: 81, endPoint y: 300, distance: 275.9
type input "https://urldefense.proofpoint.com/v2/url?u=https-3A__conferium.com_Clients_258-…"
click at [185, 322] on button "Save" at bounding box center [186, 327] width 39 height 18
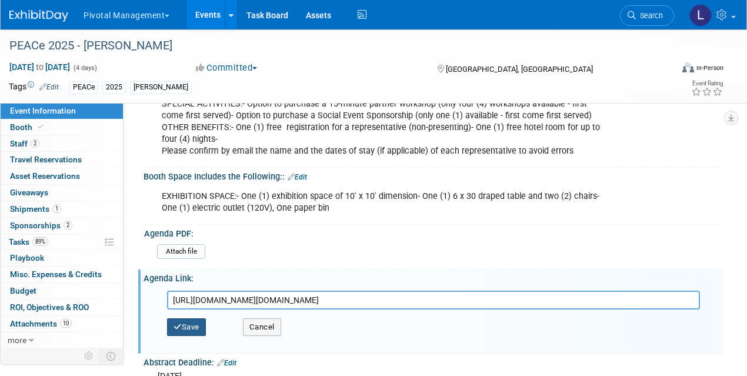
scroll to position [0, 0]
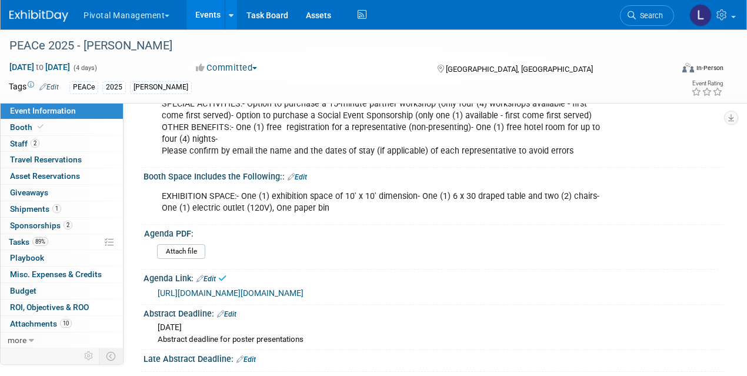
click at [269, 294] on link "https://urldefense.proofpoint.com/v2/url?u=https-3A__conferium.com_Clients_258-…" at bounding box center [231, 292] width 146 height 9
click at [214, 275] on link "Edit" at bounding box center [205, 279] width 19 height 8
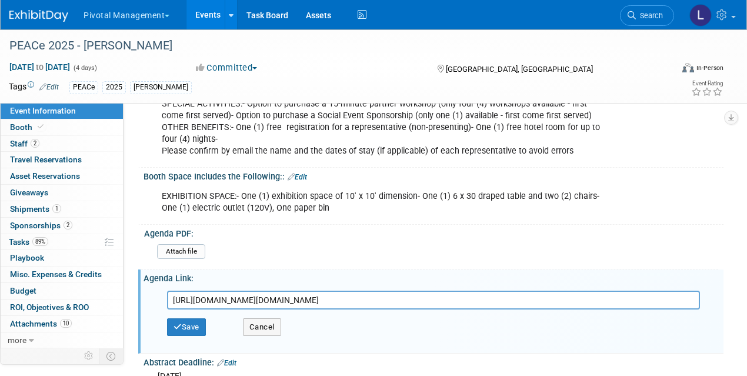
scroll to position [0, 889]
drag, startPoint x: 173, startPoint y: 298, endPoint x: 686, endPoint y: 296, distance: 512.2
click at [686, 296] on input "https://urldefense.proofpoint.com/v2/url?u=https-3A__conferium.com_Clients_258-…" at bounding box center [433, 299] width 533 height 19
click at [699, 295] on input "https://urldefense.proofpoint.com/v2/url?u=https-3A__conferium.com_Clients_258-…" at bounding box center [433, 299] width 533 height 19
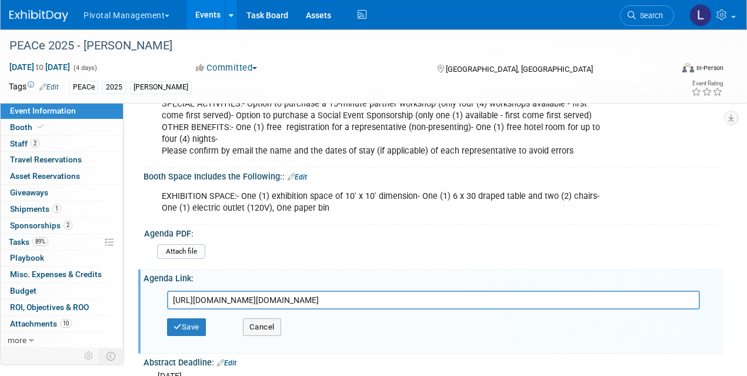
drag, startPoint x: 696, startPoint y: 298, endPoint x: 157, endPoint y: 291, distance: 538.7
click at [158, 291] on div "https://urldefense.proofpoint.com/v2/url?u=https-3A__conferium.com_Clients_258-…" at bounding box center [436, 317] width 557 height 62
type input "https://conferium.com/Clients/258_web/index.lasso?lang=en"
click at [198, 322] on button "Save" at bounding box center [186, 327] width 39 height 18
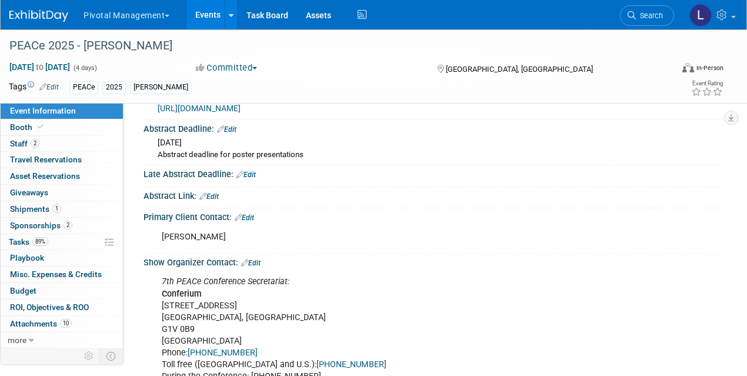
scroll to position [641, 0]
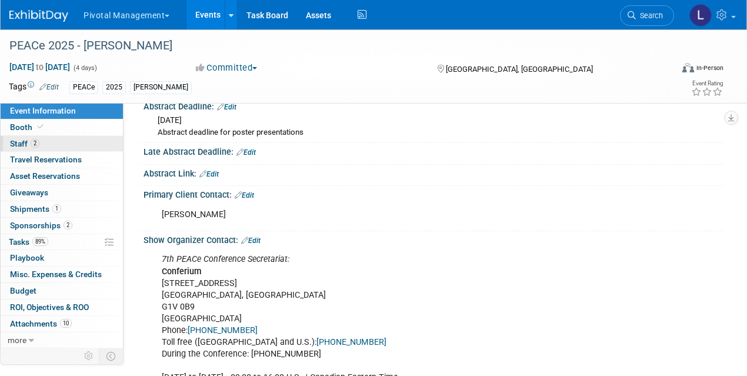
click at [21, 141] on span "Staff 2" at bounding box center [24, 143] width 29 height 9
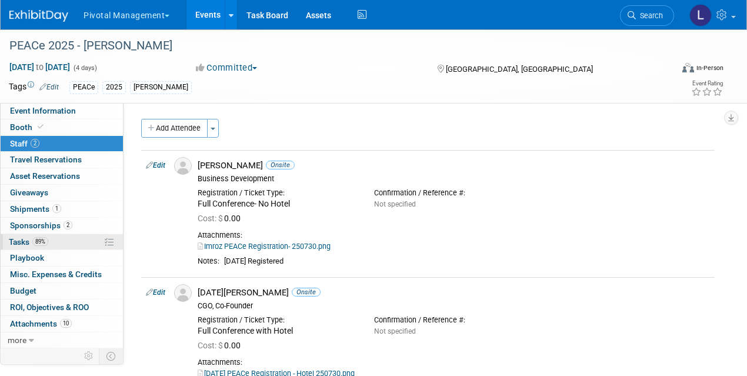
click at [23, 241] on span "Tasks 89%" at bounding box center [28, 241] width 39 height 9
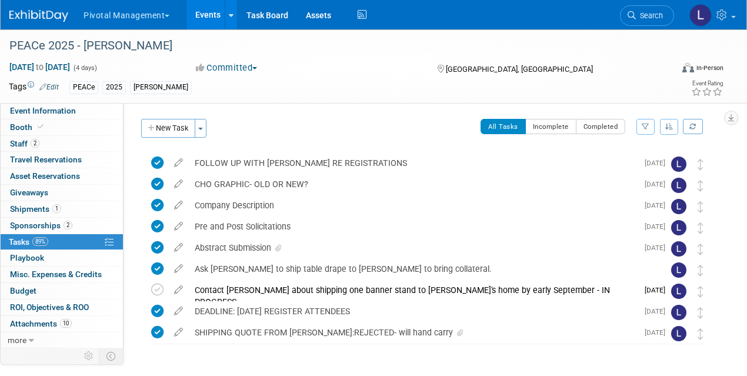
click at [358, 85] on div "PEACe 2025 Asimov" at bounding box center [335, 87] width 532 height 13
click at [34, 321] on span "Attachments 10" at bounding box center [41, 323] width 62 height 9
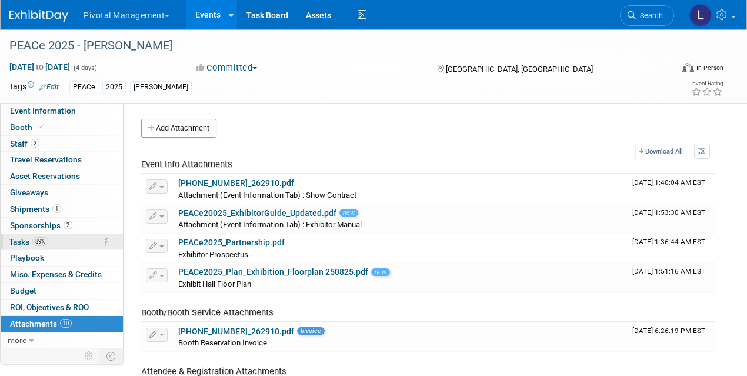
click at [26, 241] on span "Tasks 89%" at bounding box center [28, 241] width 39 height 9
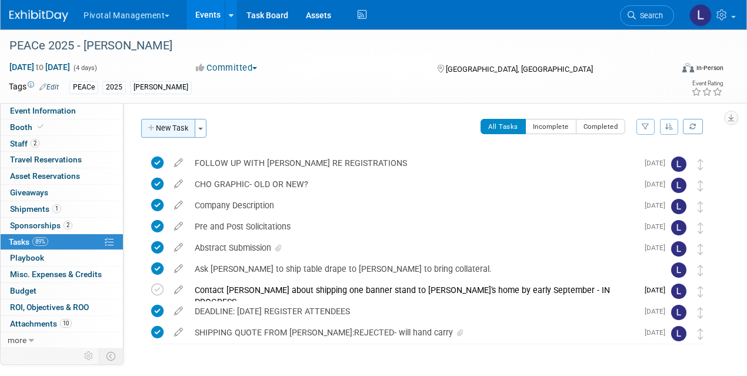
click at [165, 127] on button "New Task" at bounding box center [168, 128] width 54 height 19
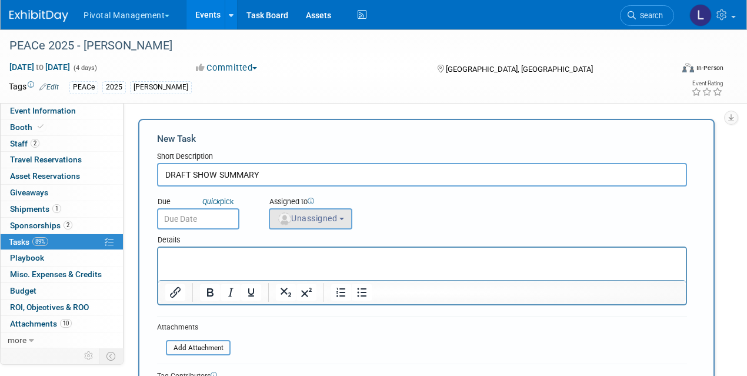
type input "DRAFT SHOW SUMMARY"
click at [310, 224] on button "Unassigned" at bounding box center [311, 218] width 84 height 21
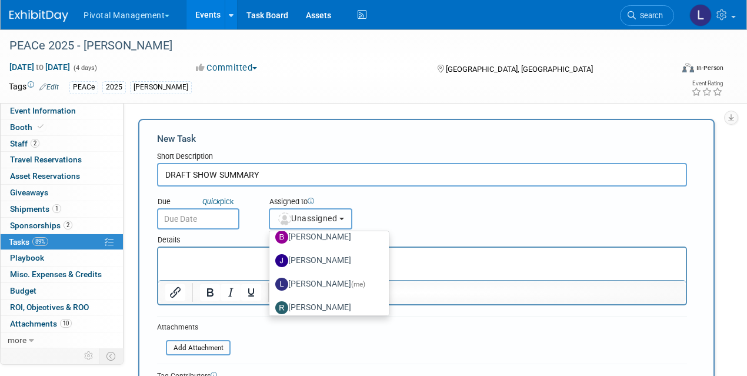
scroll to position [56, 0]
click at [336, 280] on label "Leslie Pelton (me)" at bounding box center [326, 283] width 102 height 19
click at [271, 280] on input "Leslie Pelton (me)" at bounding box center [267, 282] width 8 height 8
select select "dc5d874d-e65f-4397-9ee7-21f806dbe4f5"
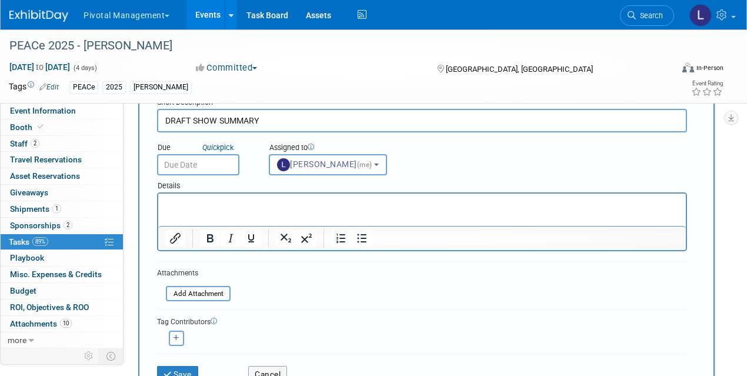
scroll to position [51, 0]
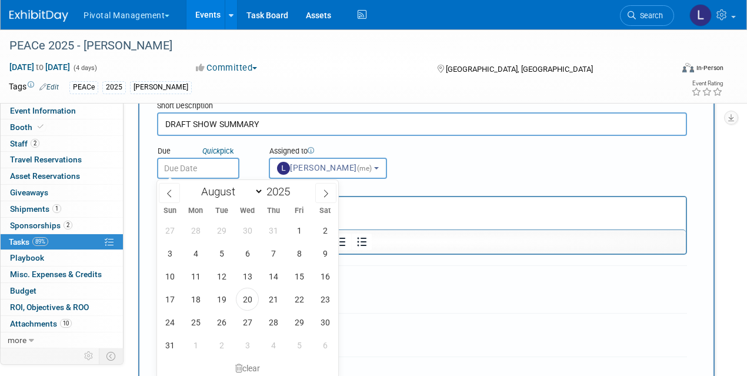
click at [203, 162] on input "text" at bounding box center [198, 168] width 82 height 21
click at [299, 303] on span "22" at bounding box center [299, 299] width 23 height 23
type input "Aug 22, 2025"
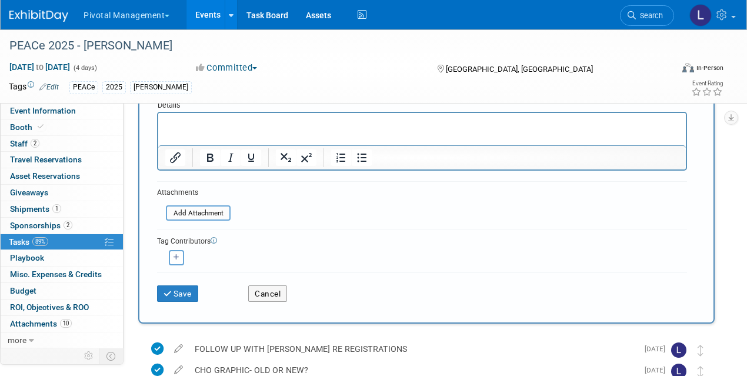
scroll to position [139, 0]
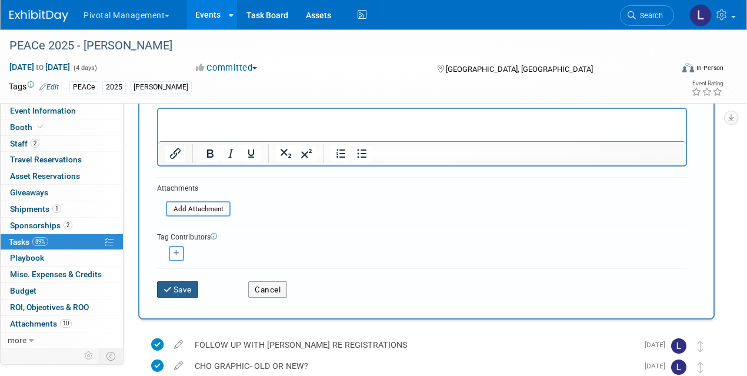
click at [181, 284] on button "Save" at bounding box center [177, 289] width 41 height 16
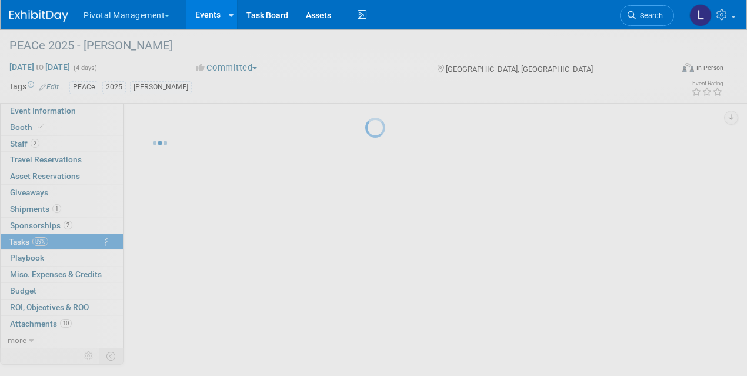
scroll to position [0, 0]
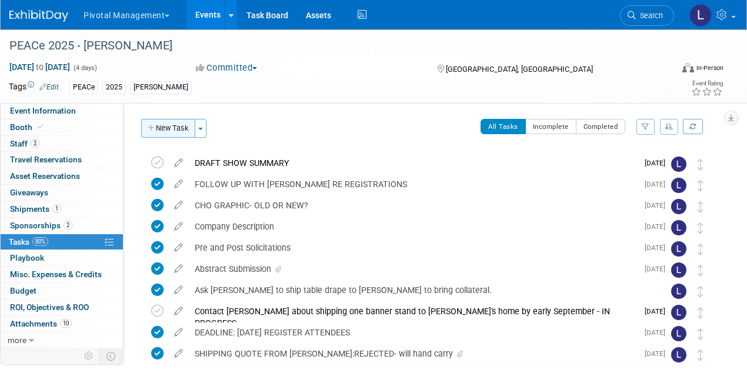
click at [168, 135] on button "New Task" at bounding box center [168, 128] width 54 height 19
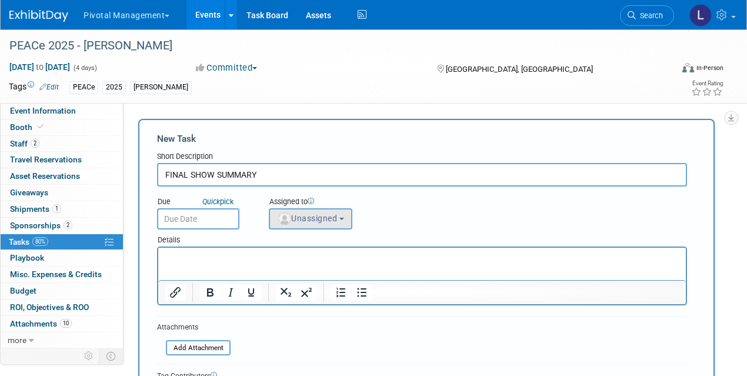
type input "FINAL SHOW SUMMARY"
click at [295, 216] on span "Unassigned" at bounding box center [307, 217] width 60 height 9
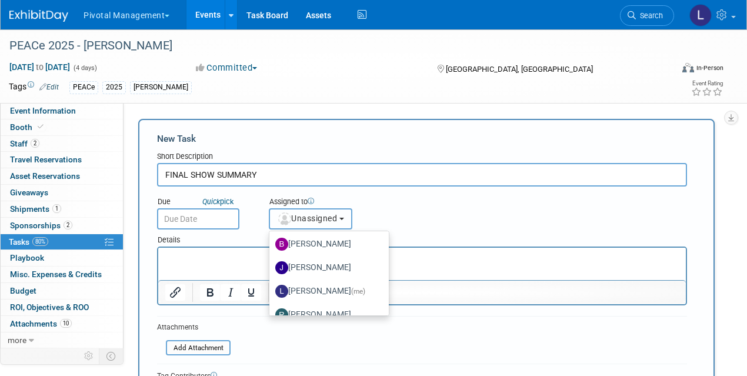
scroll to position [66, 0]
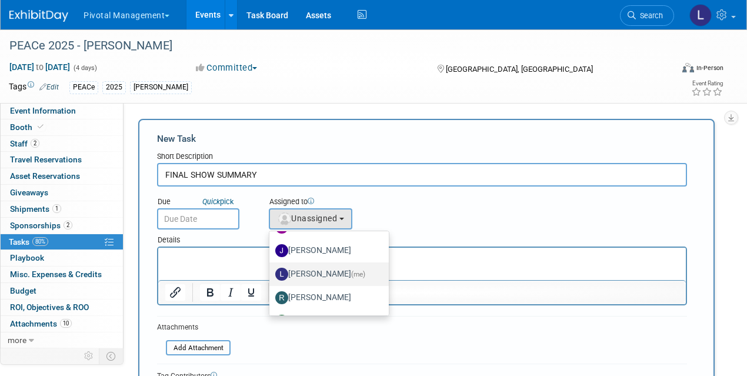
drag, startPoint x: 336, startPoint y: 273, endPoint x: 204, endPoint y: 15, distance: 290.1
click at [336, 273] on label "Leslie Pelton (me)" at bounding box center [326, 274] width 102 height 19
click at [271, 273] on input "Leslie Pelton (me)" at bounding box center [267, 273] width 8 height 8
select select "dc5d874d-e65f-4397-9ee7-21f806dbe4f5"
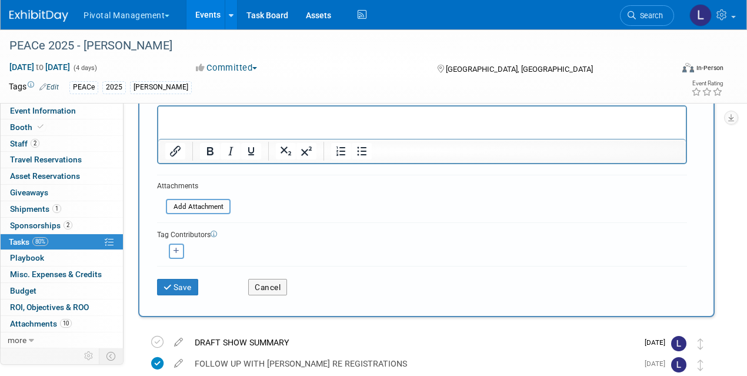
scroll to position [166, 0]
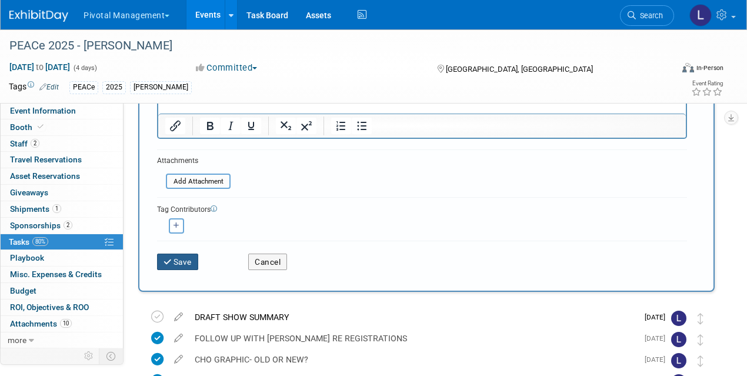
click at [164, 260] on icon "submit" at bounding box center [168, 262] width 10 height 8
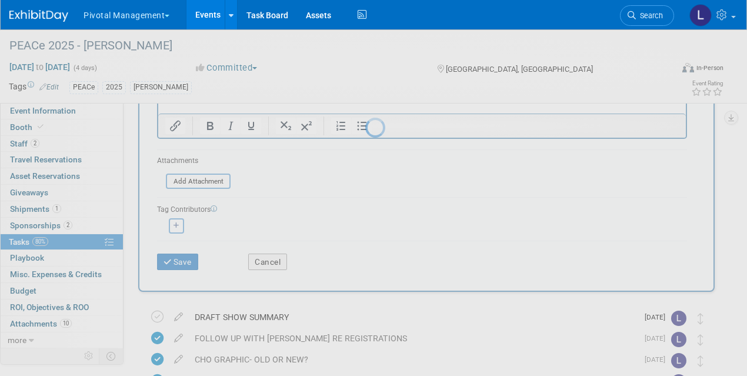
scroll to position [0, 0]
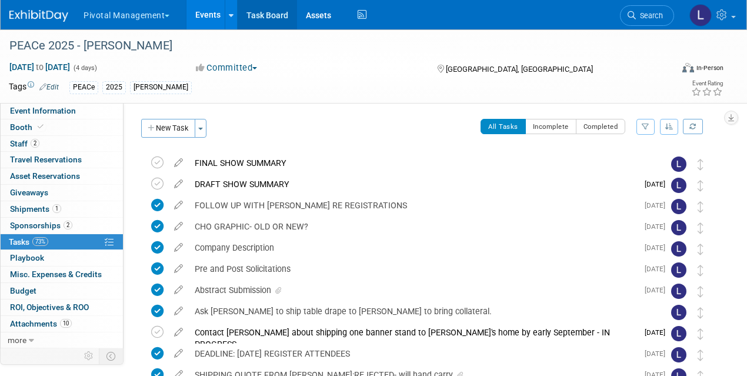
click at [256, 19] on link "Task Board" at bounding box center [267, 14] width 59 height 29
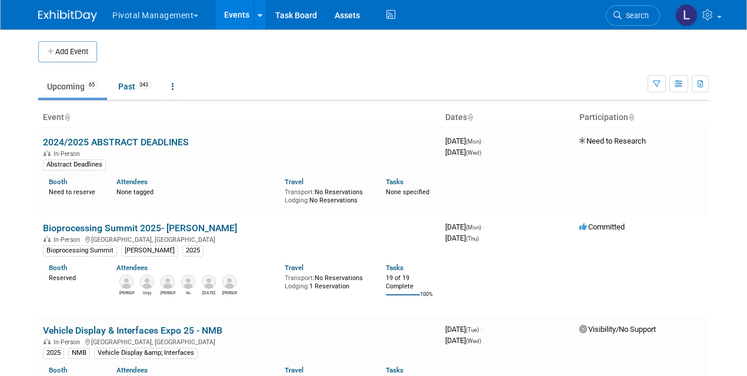
click at [221, 15] on link "Events" at bounding box center [236, 14] width 43 height 29
click at [635, 14] on span "Search" at bounding box center [635, 15] width 27 height 9
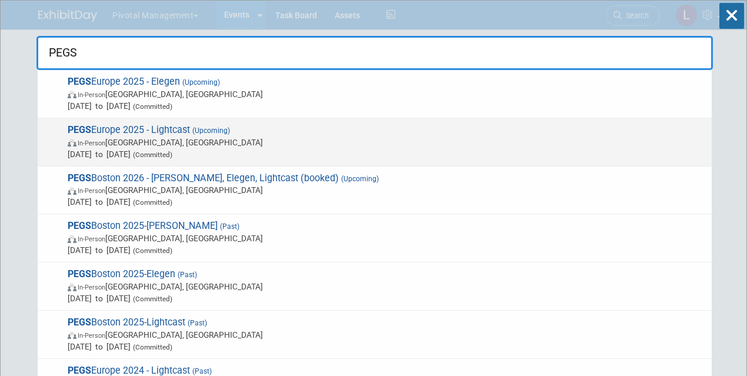
type input "PEGS"
click at [144, 130] on span "PEGS Europe 2025 - Lightcast (Upcoming) In-Person Lisboa, Portugal Nov 11, 2025…" at bounding box center [385, 142] width 642 height 36
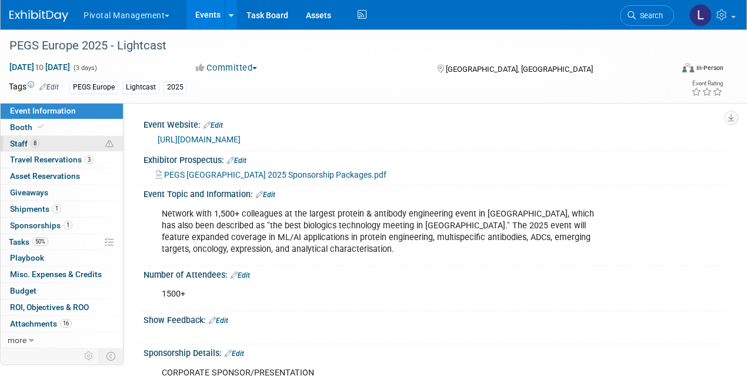
click at [34, 140] on span "8" at bounding box center [35, 143] width 9 height 9
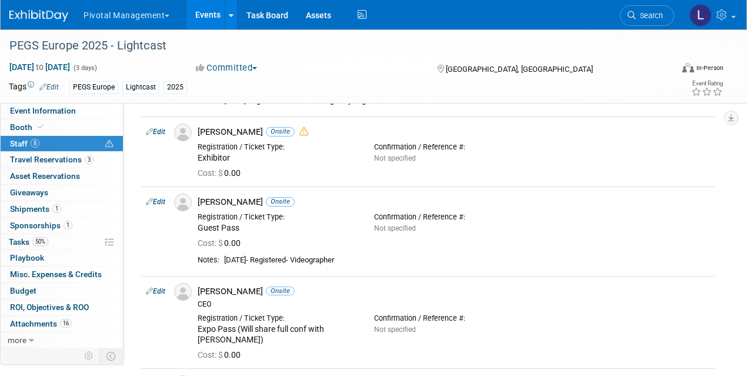
scroll to position [146, 0]
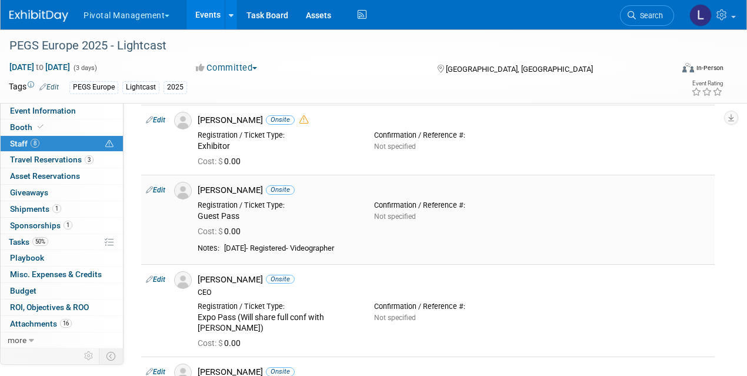
click at [161, 191] on link "Edit" at bounding box center [155, 190] width 19 height 8
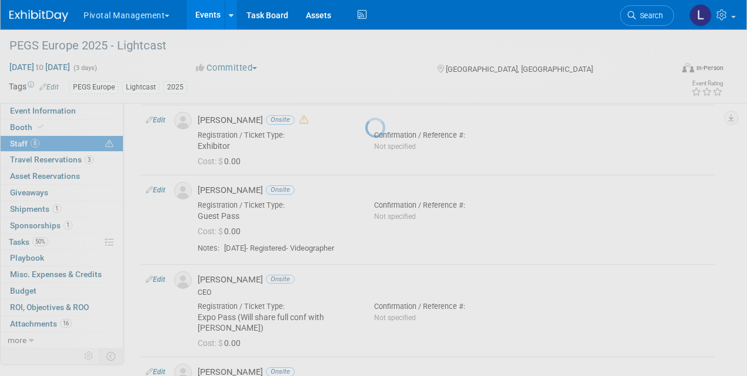
select select "b3e11ce6-6e90-44b7-ad7d-5475afaaf2f4"
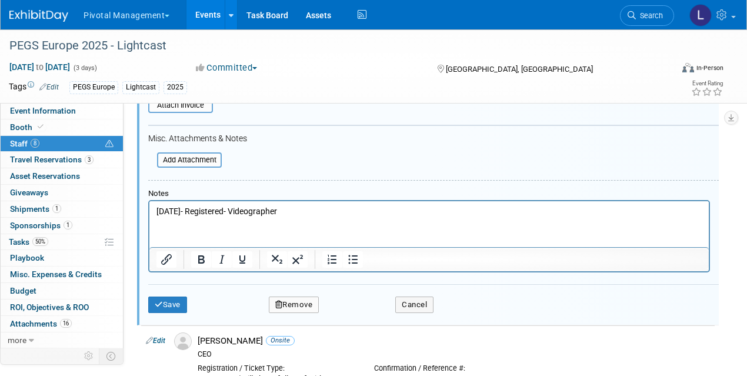
scroll to position [472, 0]
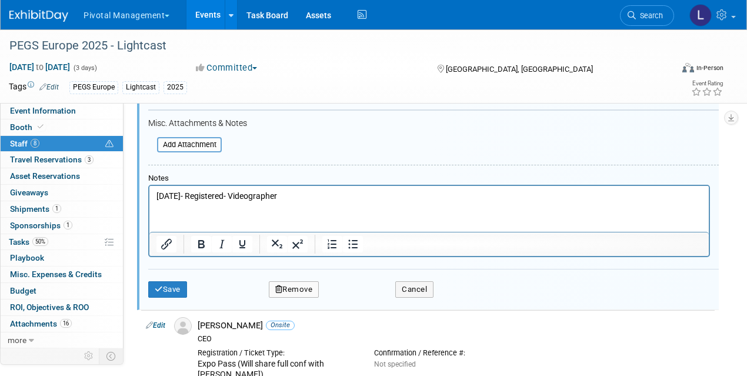
drag, startPoint x: 290, startPoint y: 198, endPoint x: 267, endPoint y: 375, distance: 179.1
click at [149, 191] on html "[DATE]- Registered- Videographer" at bounding box center [428, 194] width 559 height 16
click at [172, 286] on button "Save" at bounding box center [167, 289] width 39 height 16
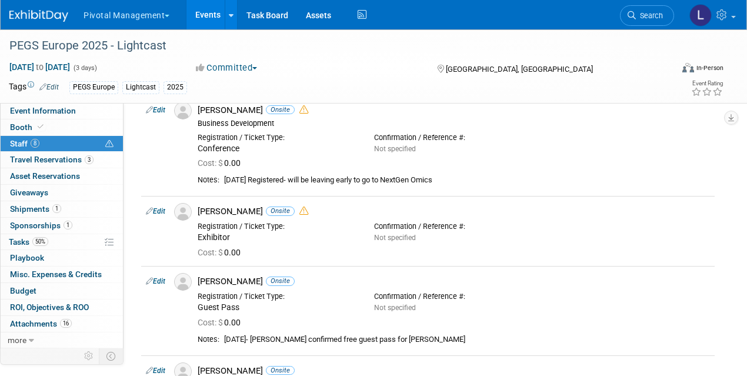
scroll to position [0, 0]
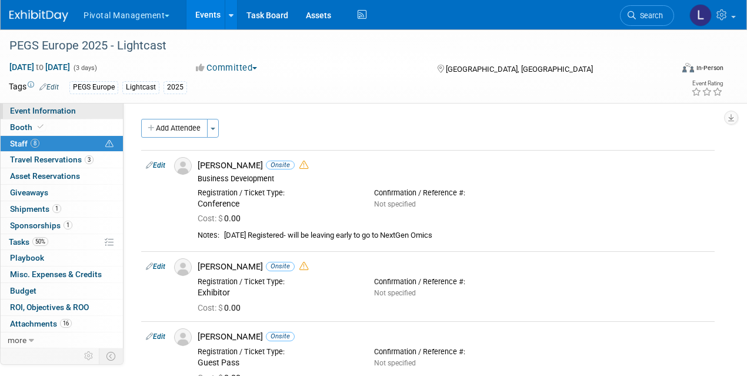
click at [62, 109] on span "Event Information" at bounding box center [43, 110] width 66 height 9
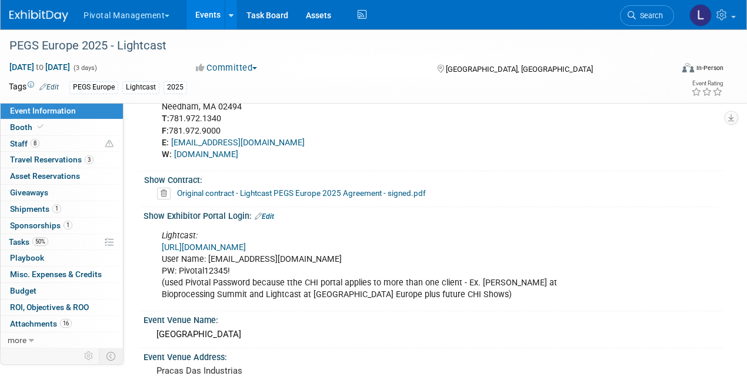
scroll to position [1068, 0]
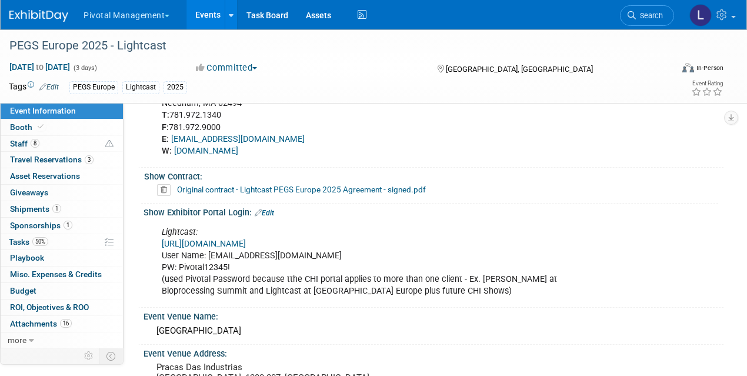
click at [231, 239] on link "[URL][DOMAIN_NAME]" at bounding box center [204, 244] width 84 height 10
click at [25, 144] on span "Staff 8" at bounding box center [24, 143] width 29 height 9
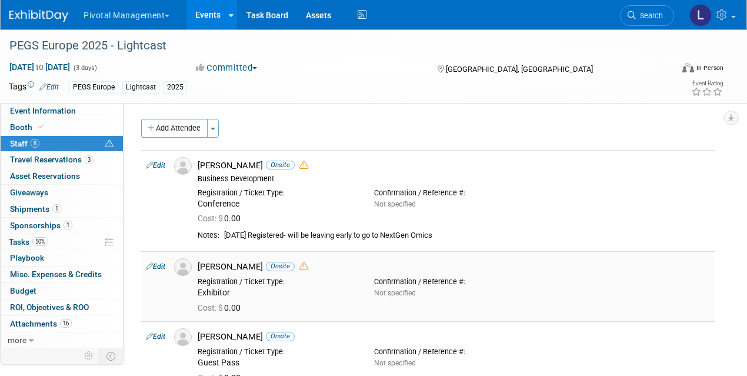
click at [159, 263] on link "Edit" at bounding box center [155, 266] width 19 height 8
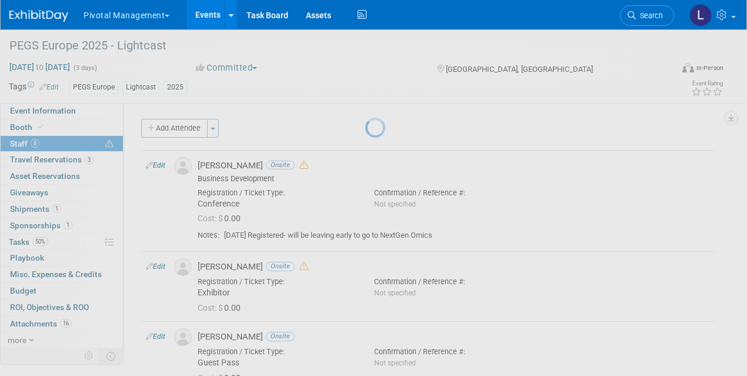
select select "1dd76026-d2a7-412b-b53c-5ef03a672a90"
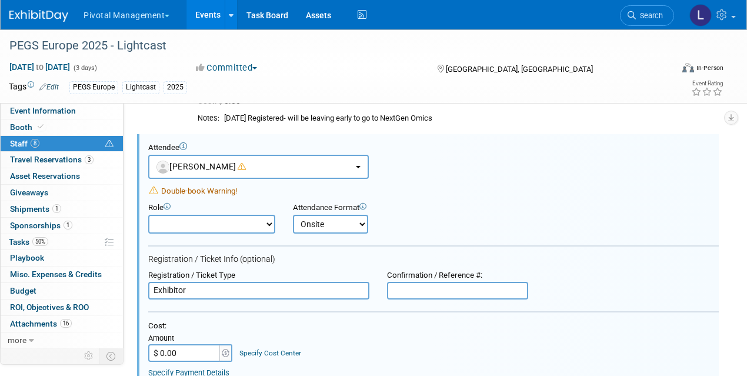
click at [196, 222] on select "Applications Business Development CCO CEO CGO, Co-Founder CRO Demonstrator" at bounding box center [211, 224] width 127 height 19
select select "600"
click at [148, 215] on select "Applications Business Development CCO CEO CGO, Co-Founder CRO Demonstrator" at bounding box center [211, 224] width 127 height 19
click at [256, 294] on input "Exhibitor" at bounding box center [258, 291] width 221 height 18
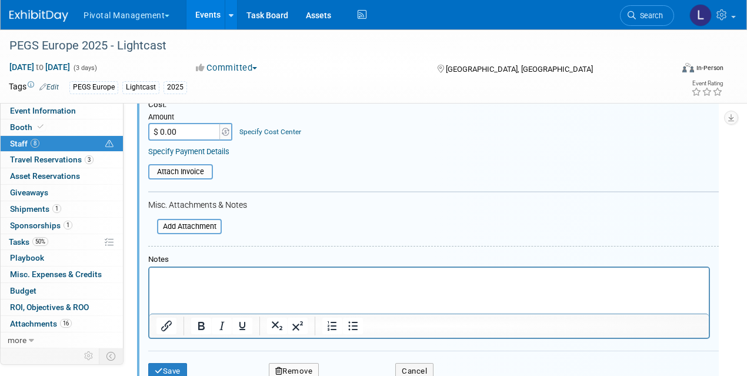
scroll to position [340, 0]
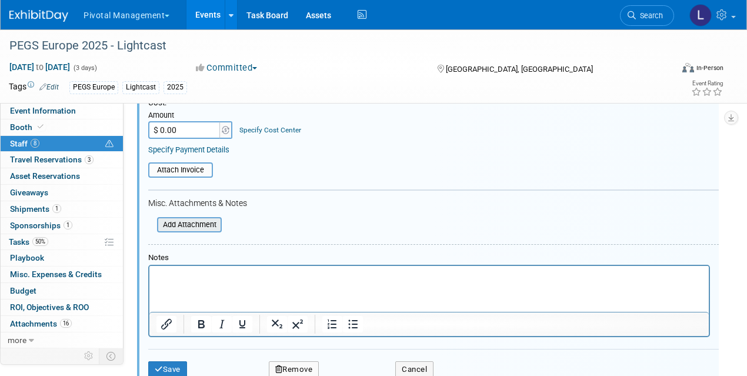
click at [194, 224] on input "file" at bounding box center [151, 224] width 140 height 13
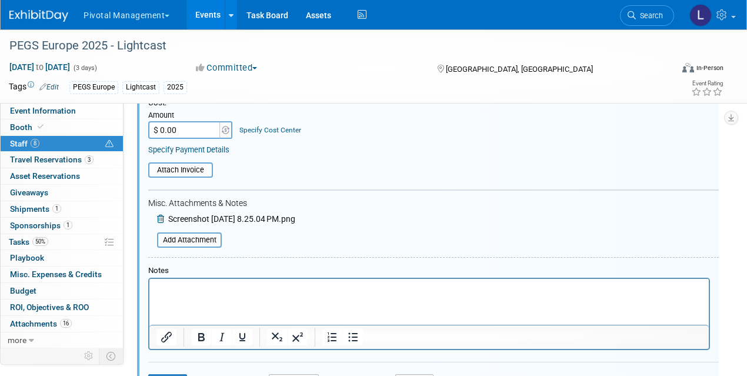
click at [173, 285] on p "Rich Text Area. Press ALT-0 for help." at bounding box center [429, 289] width 546 height 12
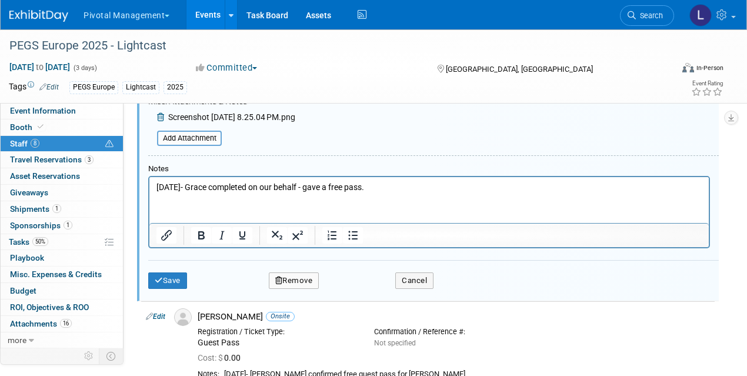
scroll to position [445, 0]
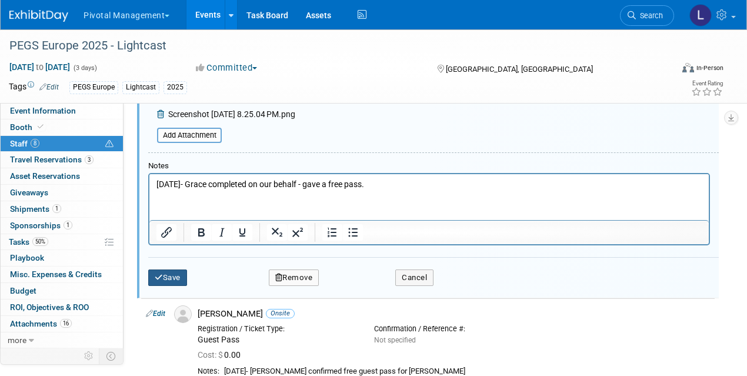
click at [184, 280] on button "Save" at bounding box center [167, 277] width 39 height 16
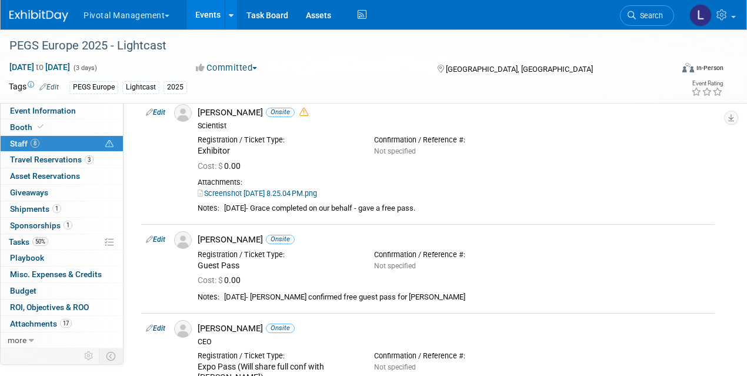
scroll to position [153, 0]
